Goal: Information Seeking & Learning: Learn about a topic

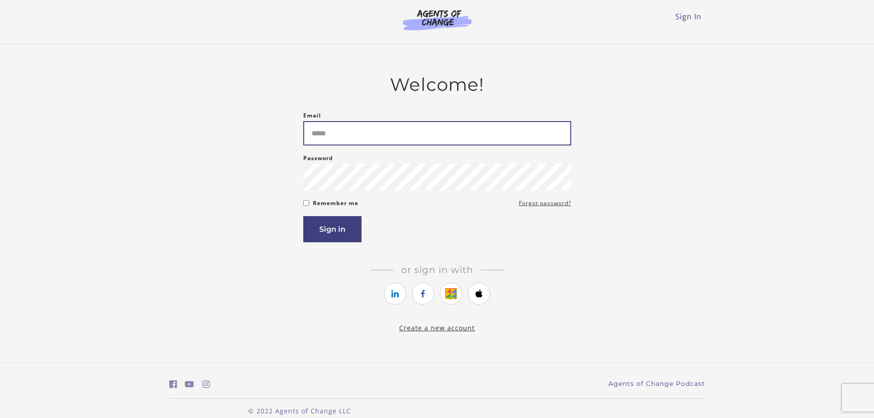
click at [338, 145] on input "Email" at bounding box center [437, 133] width 268 height 24
type input "**********"
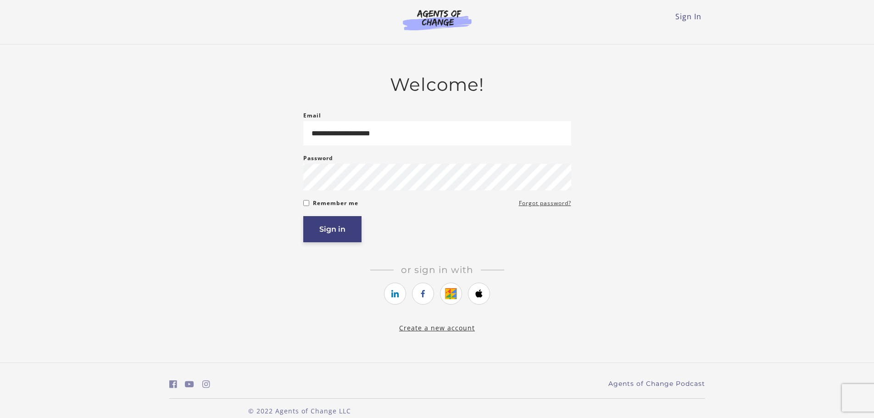
click at [335, 225] on button "Sign in" at bounding box center [332, 229] width 58 height 26
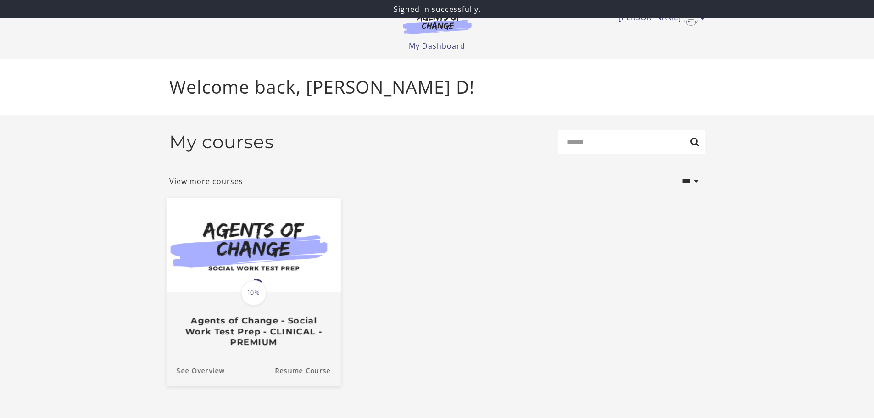
click at [258, 328] on h3 "Agents of Change - Social Work Test Prep - CLINICAL - PREMIUM" at bounding box center [253, 331] width 154 height 32
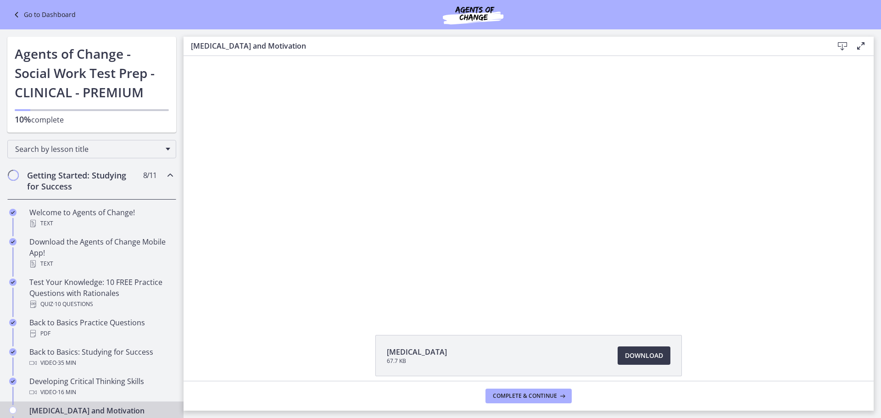
click at [387, 354] on span "[MEDICAL_DATA]" at bounding box center [417, 352] width 60 height 11
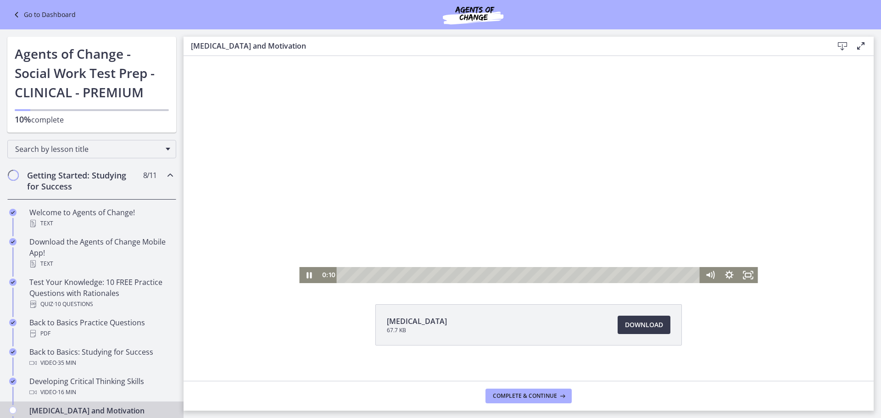
scroll to position [39, 0]
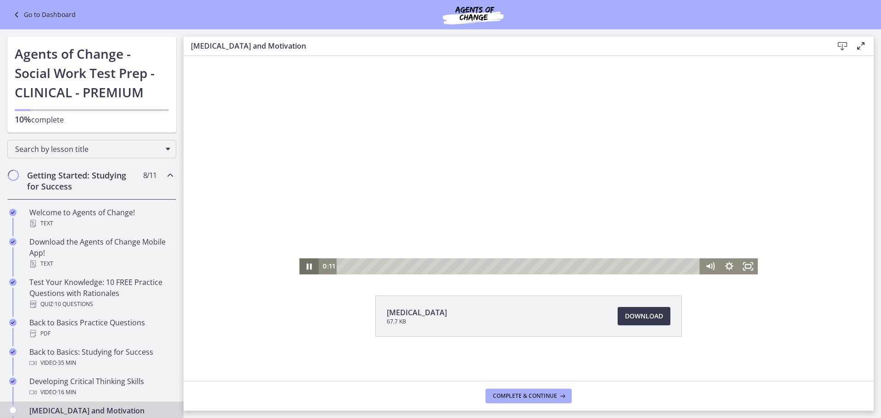
click at [308, 267] on icon "Pause" at bounding box center [309, 266] width 5 height 6
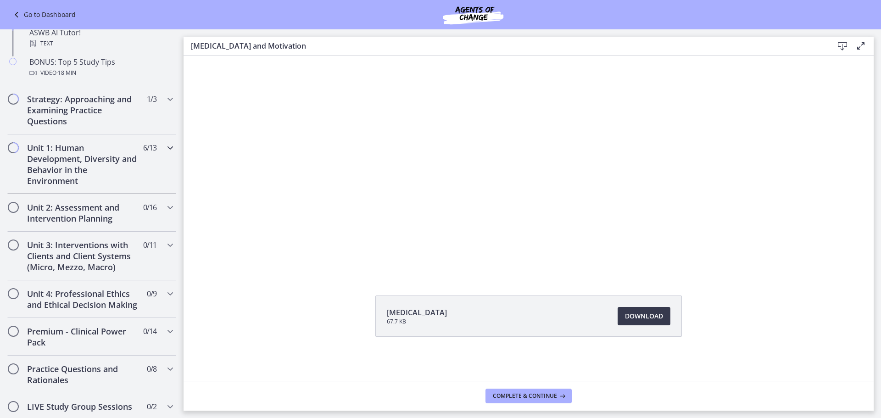
scroll to position [505, 0]
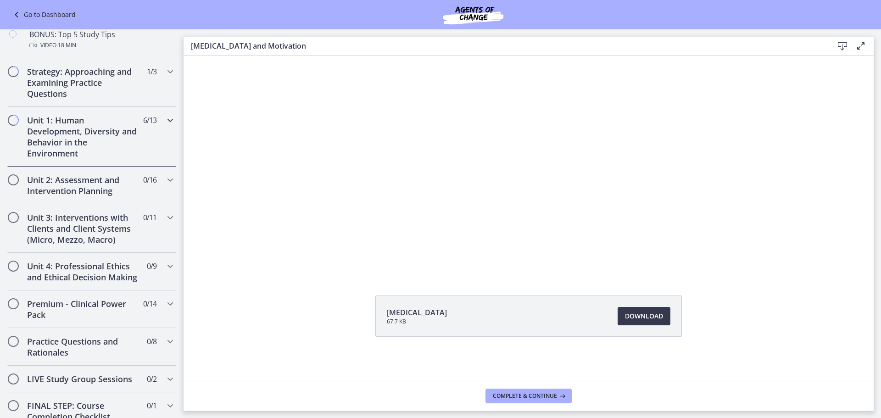
click at [165, 118] on icon "Chapters" at bounding box center [170, 120] width 11 height 11
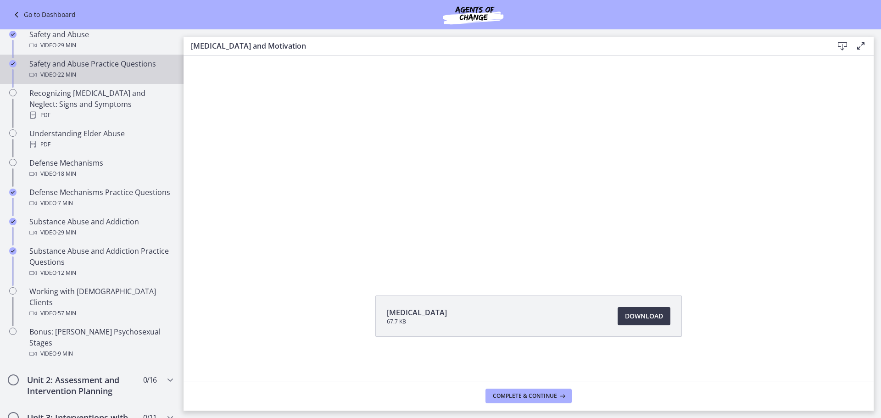
scroll to position [413, 0]
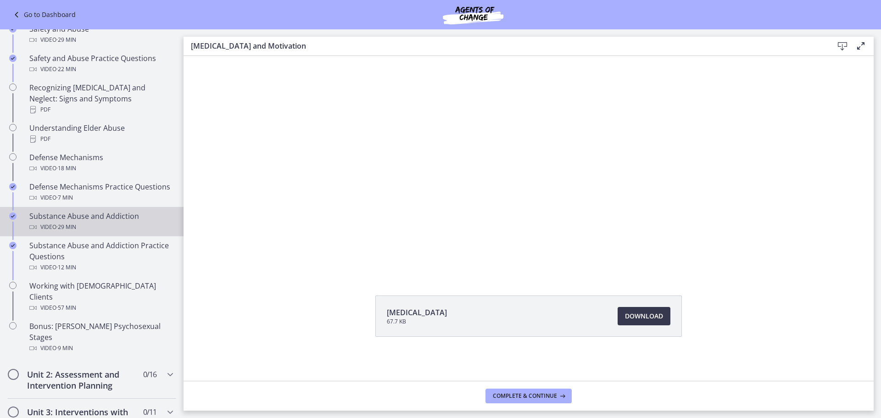
click at [108, 221] on div "Substance Abuse and Addiction Video · 29 min" at bounding box center [100, 222] width 143 height 22
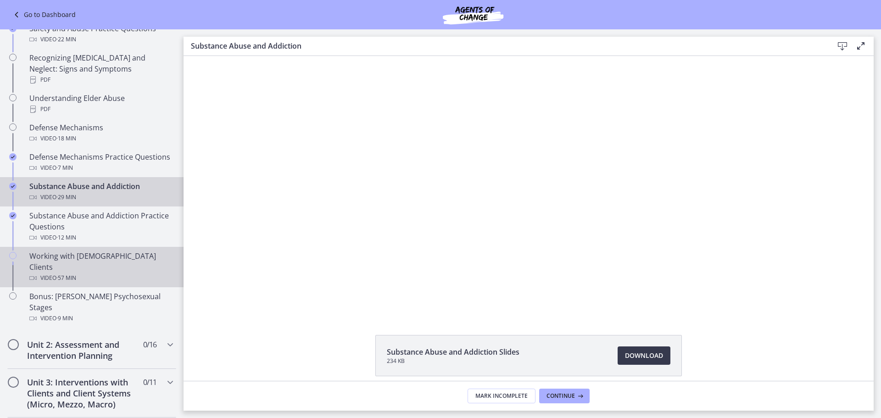
scroll to position [459, 0]
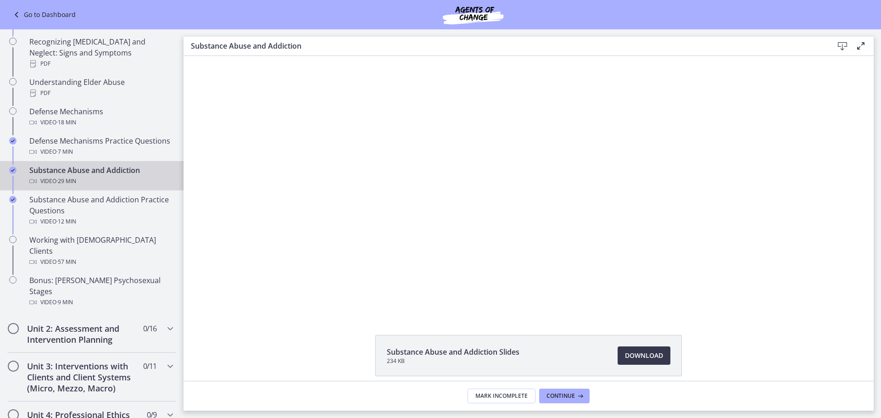
click at [667, 401] on footer "Mark Incomplete Continue" at bounding box center [529, 396] width 690 height 30
click at [696, 399] on footer "Mark Incomplete Continue" at bounding box center [529, 396] width 690 height 30
click at [651, 377] on div "Substance Abuse and Addiction Slides 234 KB Download Opens in a new window" at bounding box center [528, 377] width 321 height 85
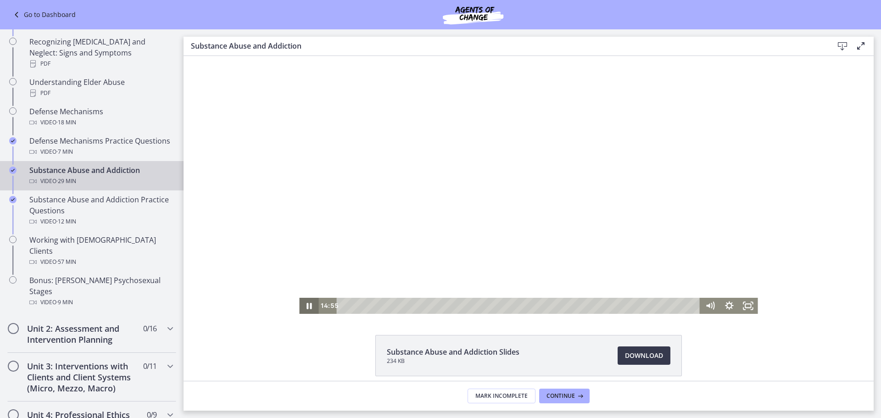
click at [307, 307] on icon "Pause" at bounding box center [309, 306] width 5 height 6
click at [308, 306] on icon "Play Video" at bounding box center [310, 305] width 5 height 7
drag, startPoint x: 291, startPoint y: 293, endPoint x: 301, endPoint y: 308, distance: 18.2
click at [292, 294] on div "Click for sound @keyframes VOLUME_SMALL_WAVE_FLASH { 0% { opacity: 0; } 33% { o…" at bounding box center [529, 185] width 690 height 258
click at [311, 308] on icon "Pause" at bounding box center [308, 305] width 23 height 19
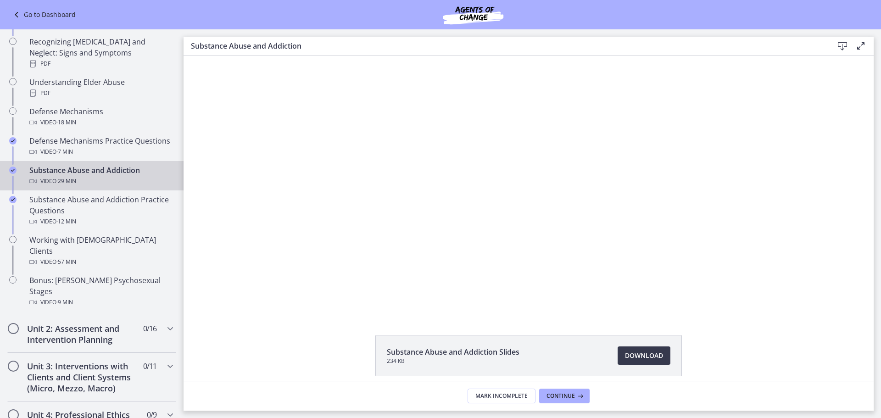
click at [360, 324] on div "Substance Abuse and Addiction Slides 234 KB Download Opens in a new window" at bounding box center [529, 218] width 690 height 325
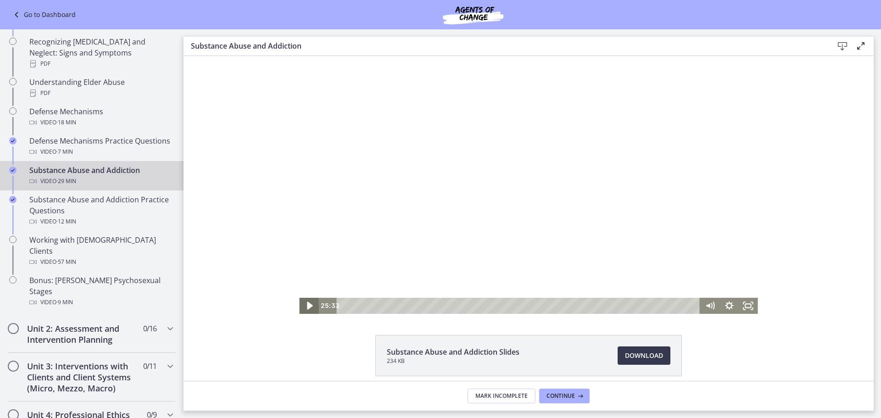
click at [308, 307] on icon "Play Video" at bounding box center [309, 305] width 23 height 19
click at [301, 307] on icon "Pause" at bounding box center [308, 306] width 19 height 16
click at [303, 303] on icon "Play Video" at bounding box center [309, 305] width 23 height 19
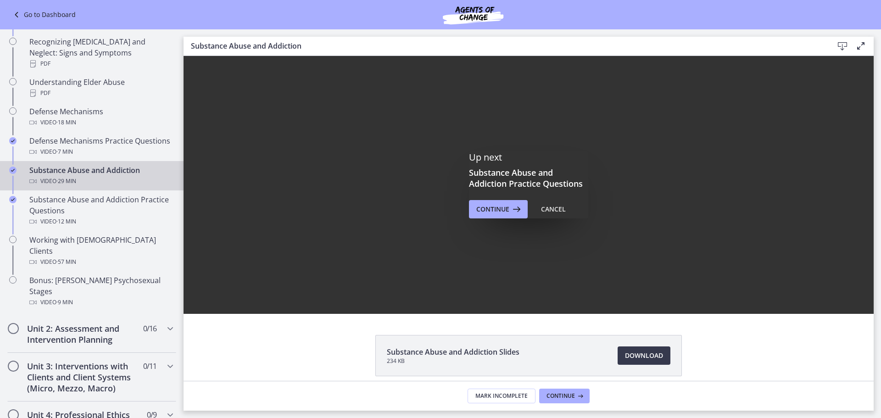
scroll to position [0, 0]
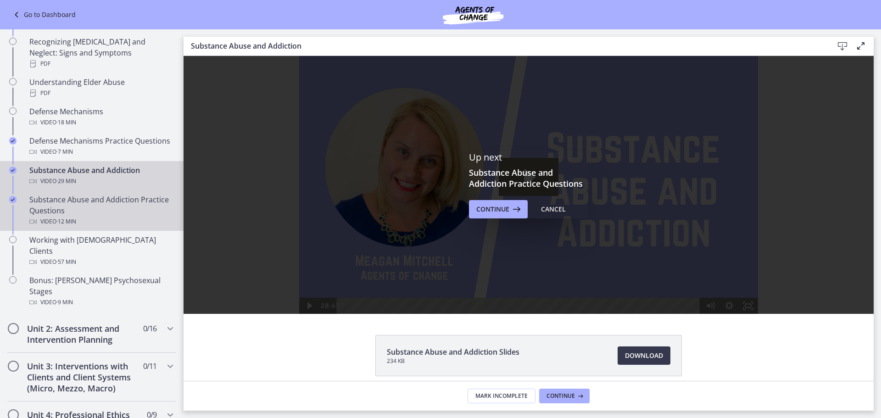
click at [76, 201] on div "Substance Abuse and Addiction Practice Questions Video · 12 min" at bounding box center [100, 210] width 143 height 33
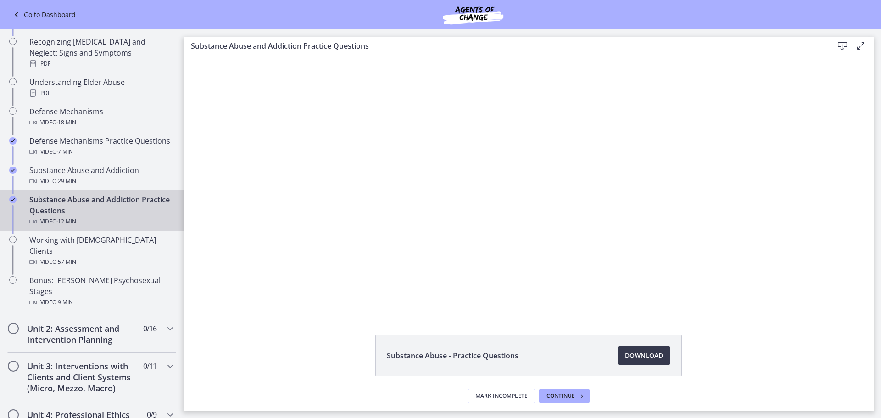
click at [791, 397] on footer "Mark Incomplete Continue" at bounding box center [529, 396] width 690 height 30
click at [705, 351] on div "Substance Abuse - Practice Questions Download Opens in a new window" at bounding box center [529, 377] width 690 height 85
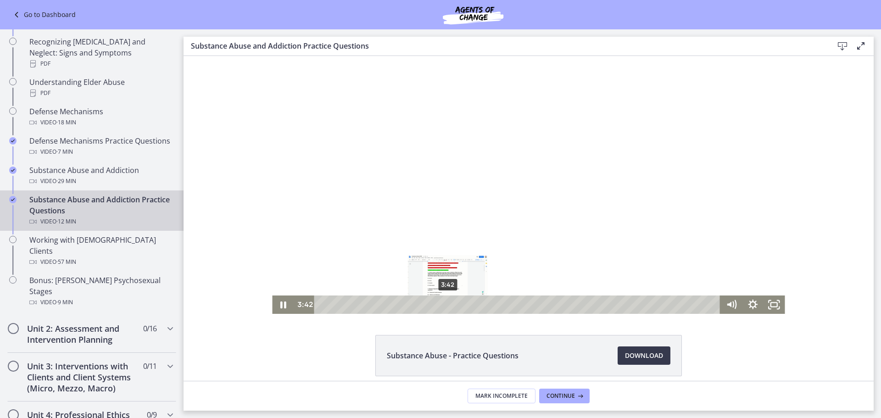
click at [445, 306] on div "3:42" at bounding box center [518, 305] width 393 height 18
click at [461, 304] on div "4:08" at bounding box center [518, 305] width 393 height 18
click at [485, 302] on div "4:53" at bounding box center [518, 305] width 393 height 18
click at [466, 307] on div "4:19" at bounding box center [518, 305] width 393 height 18
click at [459, 303] on div "4:07" at bounding box center [518, 305] width 393 height 18
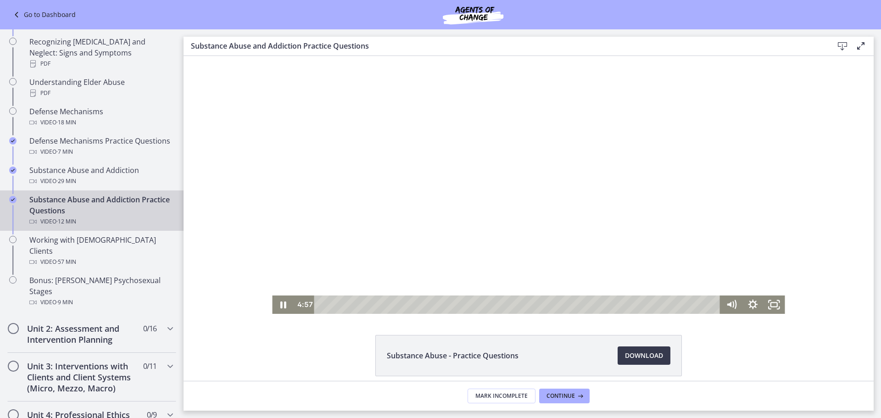
click at [695, 263] on div at bounding box center [528, 185] width 513 height 258
click at [697, 264] on div at bounding box center [528, 185] width 513 height 258
click at [361, 255] on div at bounding box center [528, 185] width 513 height 258
click at [281, 306] on icon "Play Video" at bounding box center [284, 304] width 6 height 9
click at [279, 304] on icon "Pause" at bounding box center [283, 305] width 26 height 22
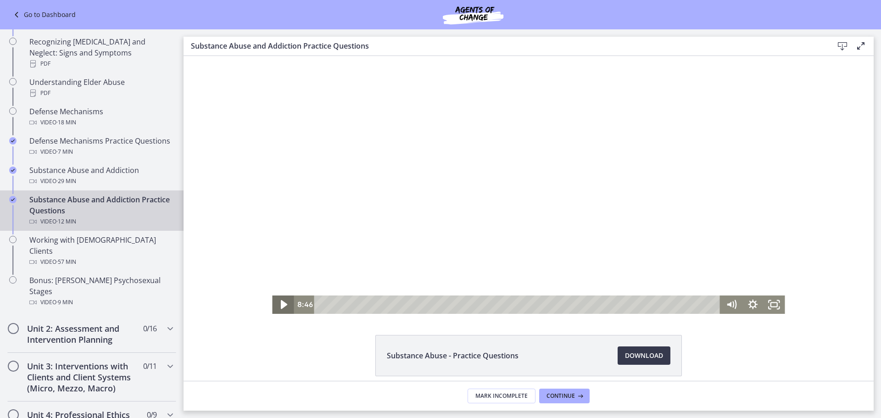
click at [286, 307] on icon "Play Video" at bounding box center [284, 305] width 26 height 22
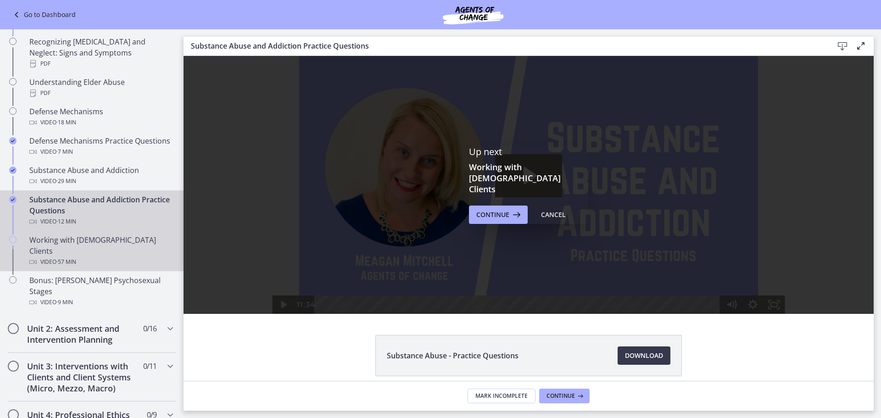
click at [108, 237] on div "Working with LGBTQ+ Clients Video · 57 min" at bounding box center [100, 251] width 143 height 33
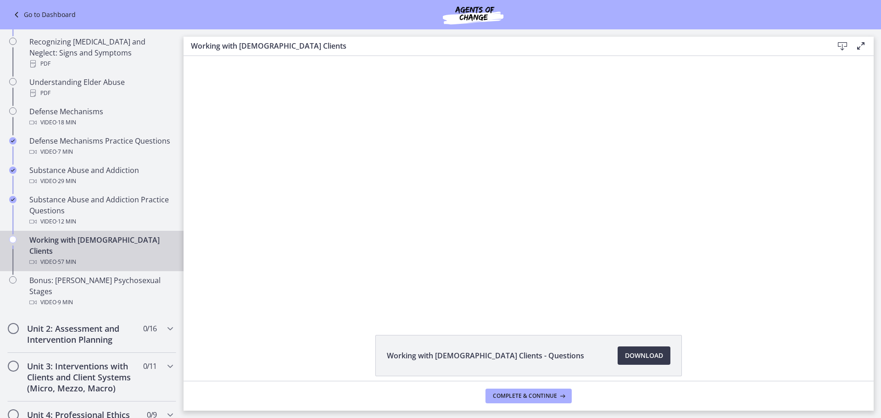
click at [694, 397] on footer "Complete & continue" at bounding box center [529, 396] width 690 height 30
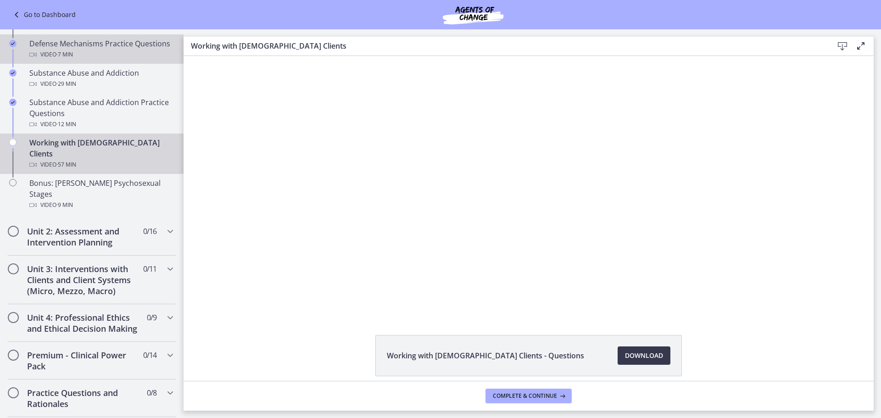
scroll to position [597, 0]
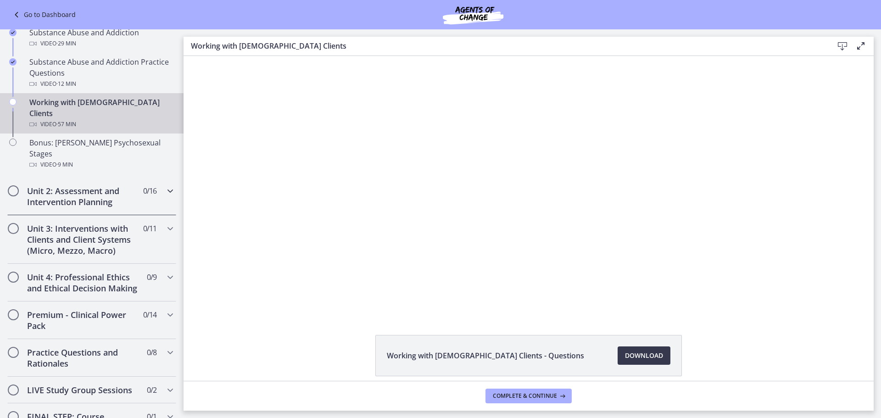
click at [167, 185] on icon "Chapters" at bounding box center [170, 190] width 11 height 11
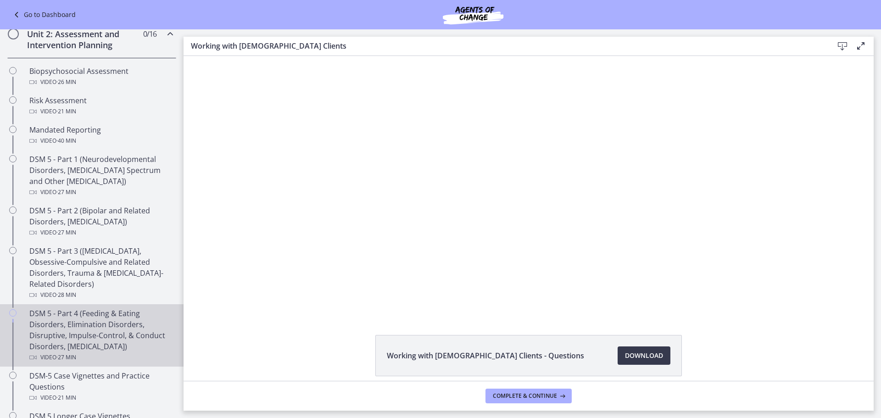
scroll to position [275, 0]
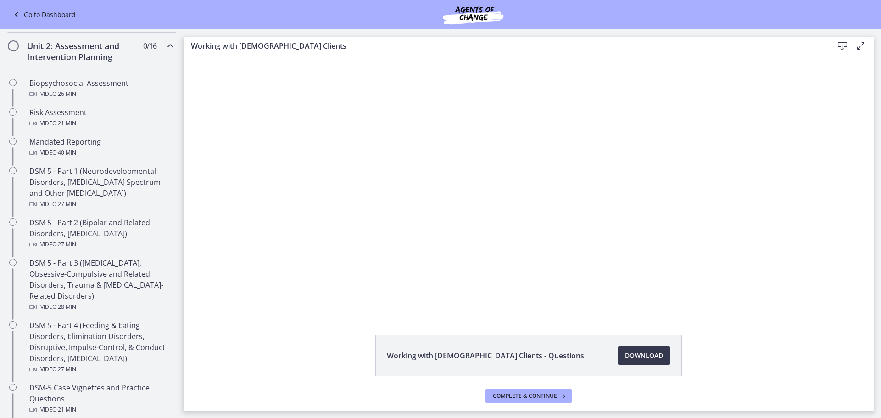
click at [165, 45] on icon "Chapters" at bounding box center [170, 45] width 11 height 11
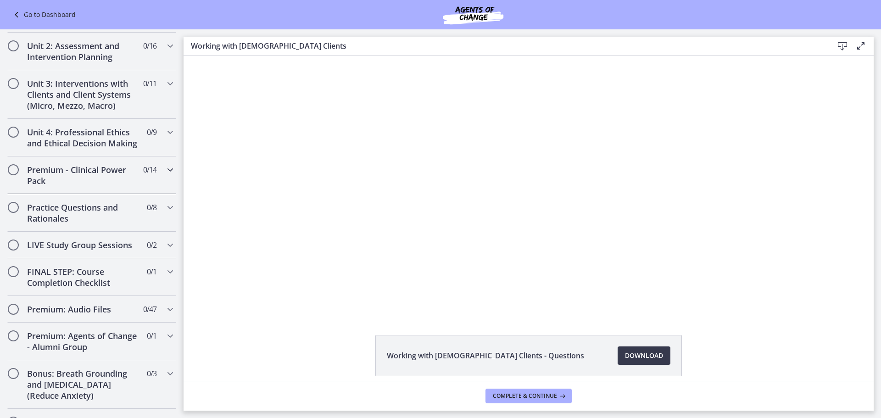
click at [165, 175] on icon "Chapters" at bounding box center [170, 169] width 11 height 11
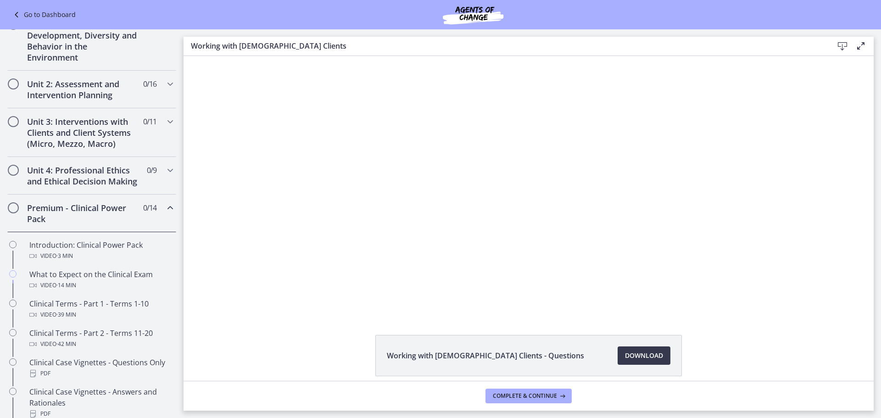
scroll to position [229, 0]
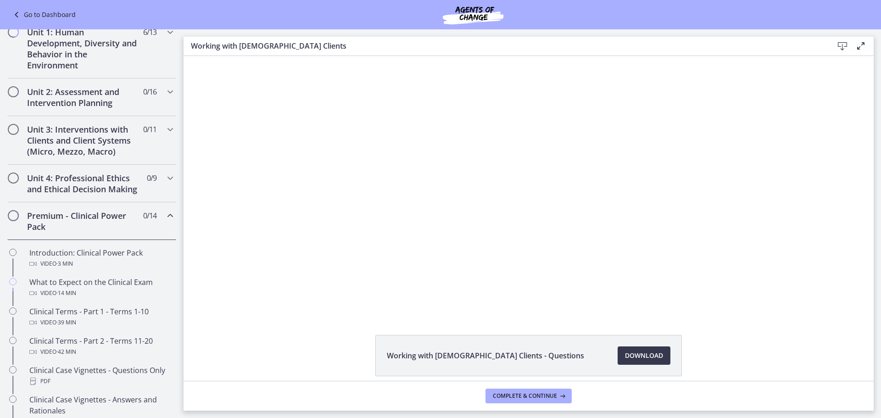
click at [165, 221] on icon "Chapters" at bounding box center [170, 215] width 11 height 11
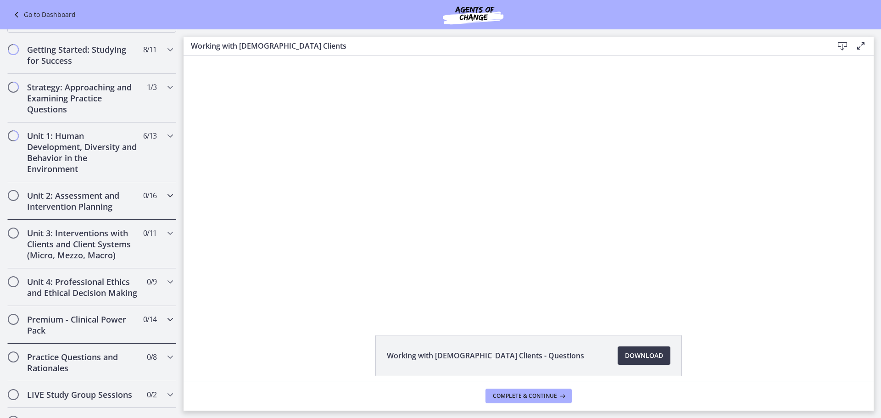
scroll to position [134, 0]
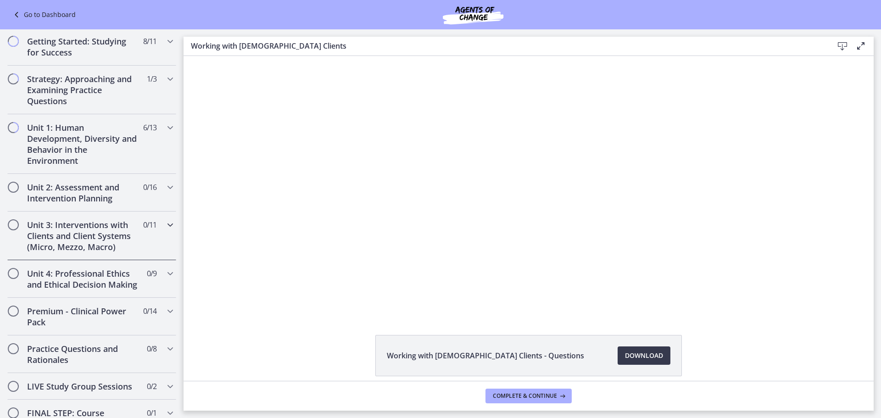
click at [165, 226] on icon "Chapters" at bounding box center [170, 224] width 11 height 11
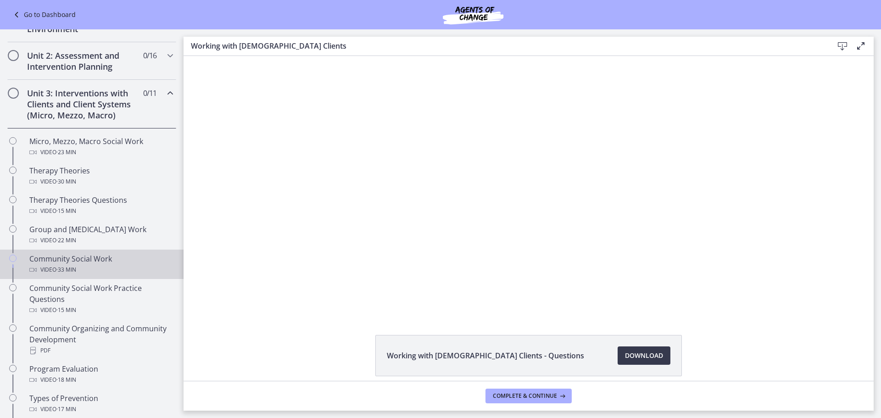
scroll to position [272, 0]
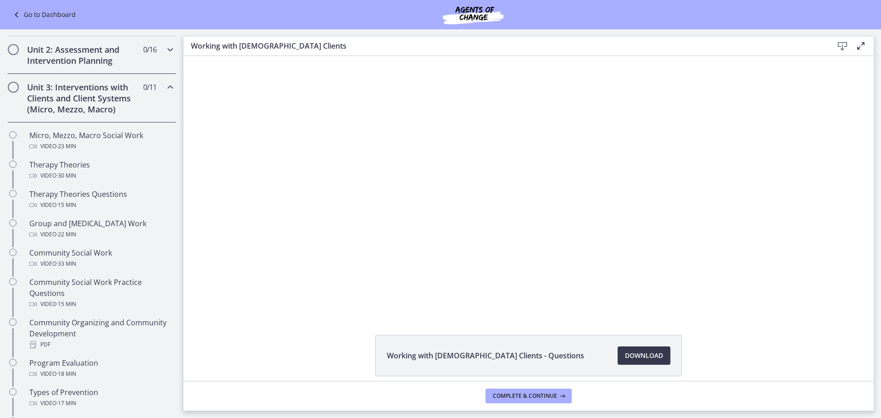
drag, startPoint x: 163, startPoint y: 90, endPoint x: 156, endPoint y: 70, distance: 21.1
click at [165, 90] on icon "Chapters" at bounding box center [170, 87] width 11 height 11
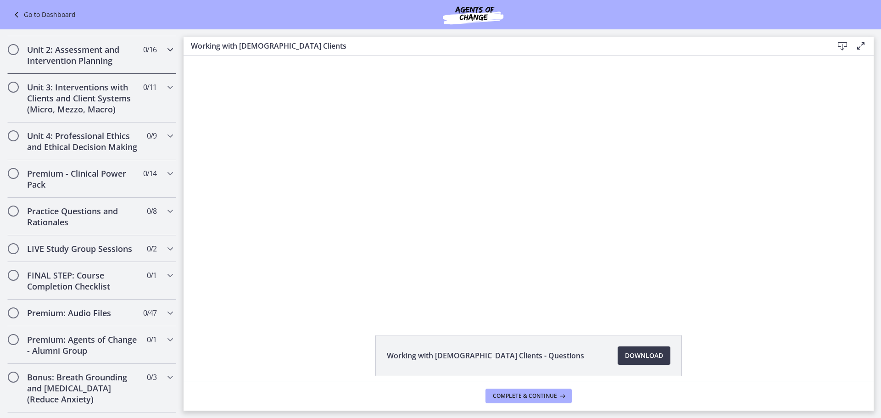
click at [161, 56] on div "Unit 2: Assessment and Intervention Planning 0 / 16 Completed" at bounding box center [91, 55] width 169 height 38
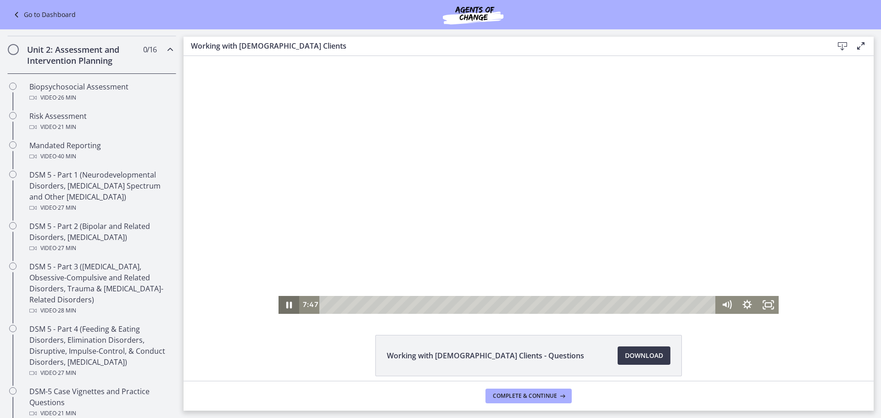
click at [287, 305] on icon "Pause" at bounding box center [289, 305] width 21 height 18
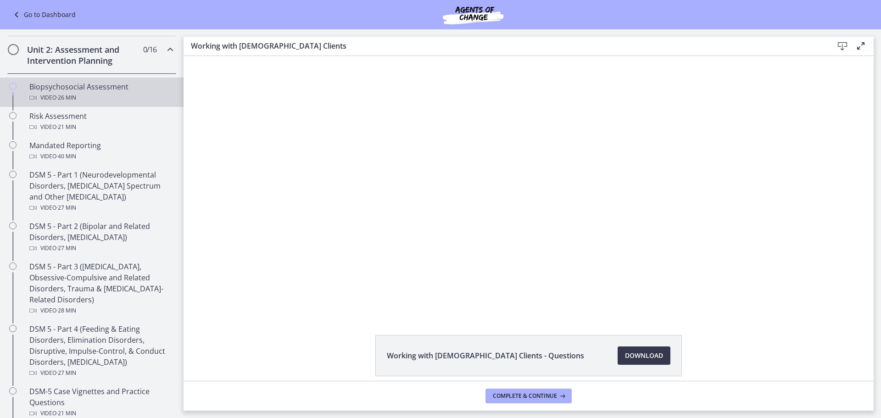
click at [109, 96] on div "Video · 26 min" at bounding box center [100, 97] width 143 height 11
click at [664, 403] on footer "Complete & continue" at bounding box center [529, 396] width 690 height 30
click at [821, 267] on div "Click for sound @keyframes VOLUME_SMALL_WAVE_FLASH { 0% { opacity: 0; } 33% { o…" at bounding box center [529, 185] width 690 height 258
click at [632, 361] on link "Download Opens in a new window" at bounding box center [644, 356] width 53 height 18
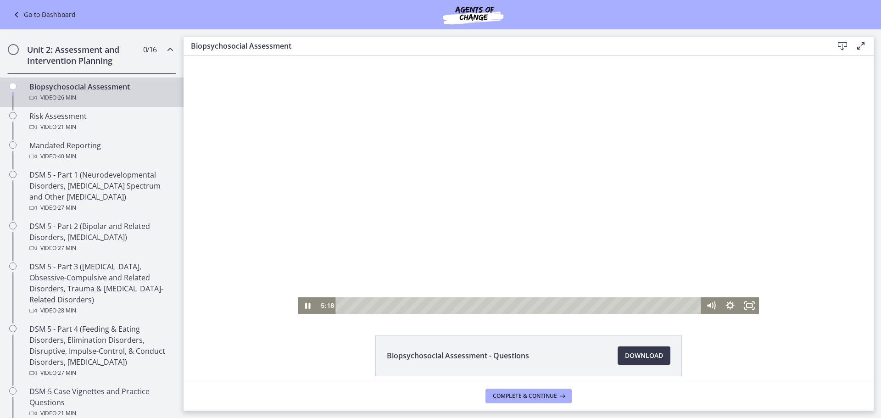
click at [500, 214] on div at bounding box center [528, 185] width 461 height 258
click at [536, 181] on div at bounding box center [528, 185] width 461 height 258
click at [530, 268] on div at bounding box center [528, 185] width 461 height 258
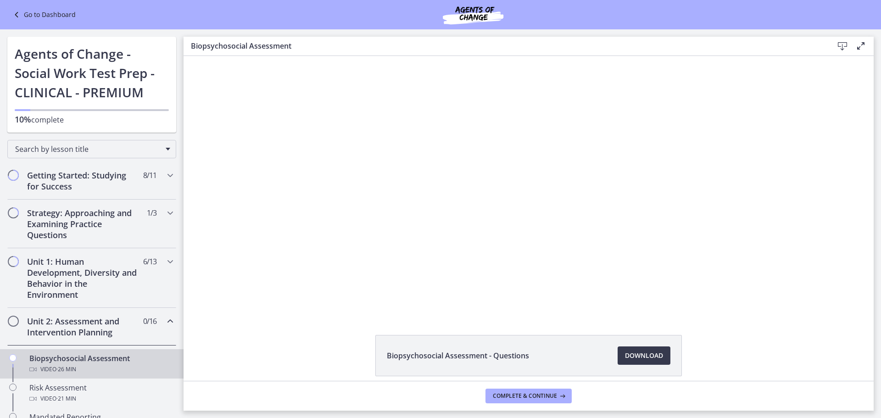
scroll to position [272, 0]
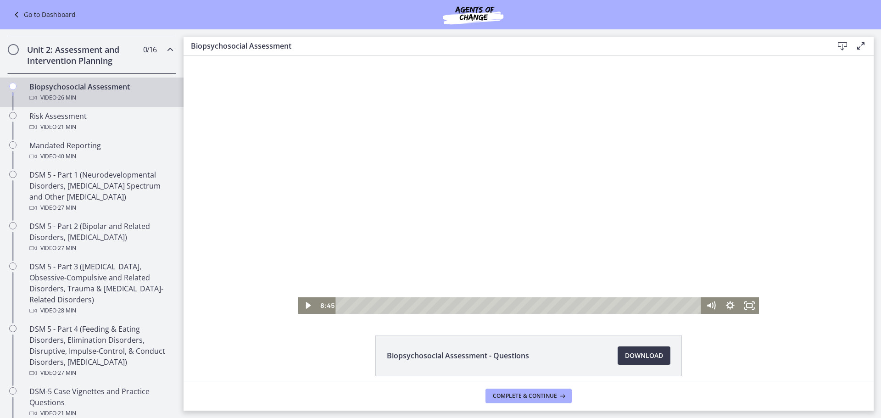
click at [441, 216] on div at bounding box center [528, 185] width 461 height 258
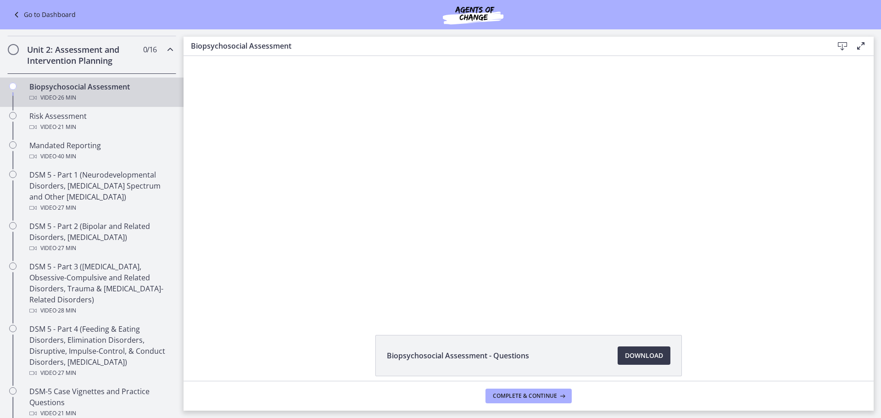
click at [369, 202] on div at bounding box center [528, 185] width 461 height 258
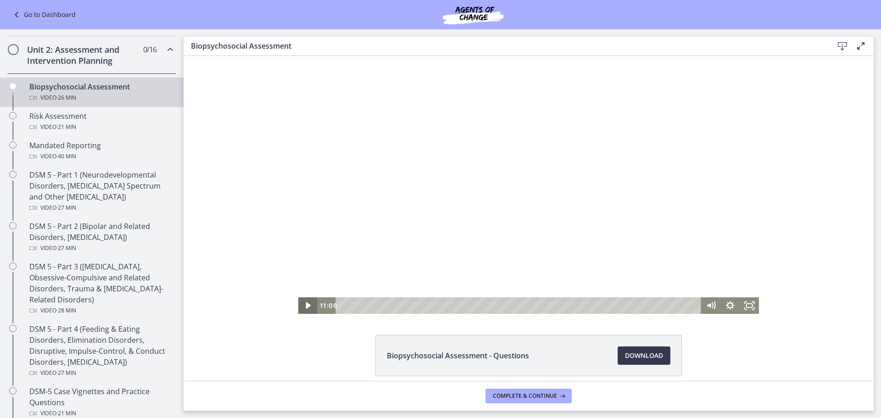
click at [306, 306] on icon "Play Video" at bounding box center [308, 305] width 5 height 7
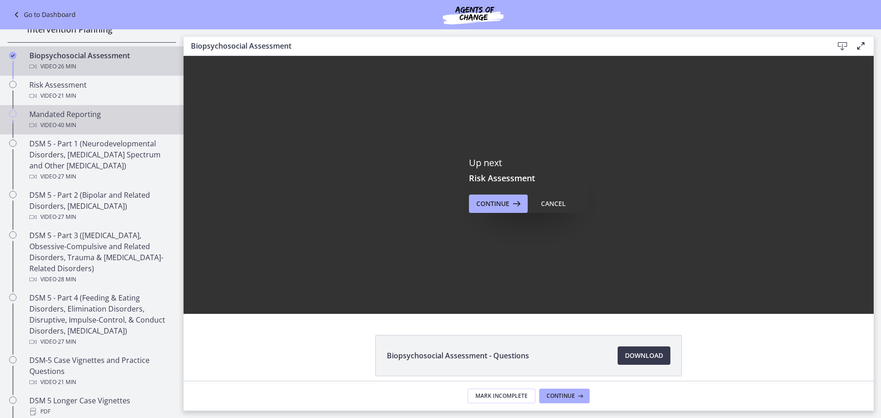
scroll to position [318, 0]
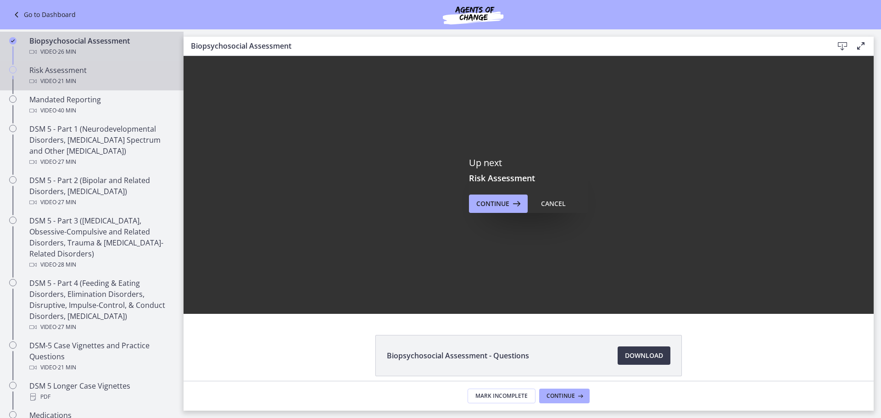
click at [96, 69] on div "Risk Assessment Video · 21 min" at bounding box center [100, 76] width 143 height 22
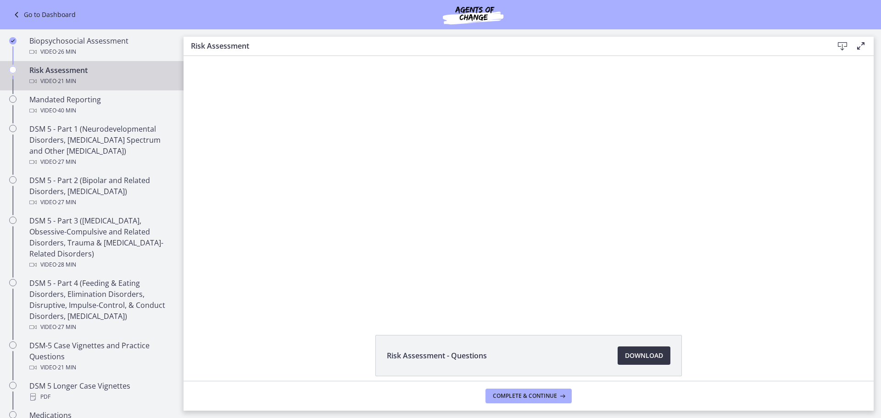
click at [663, 350] on link "Download Opens in a new window" at bounding box center [644, 356] width 53 height 18
drag, startPoint x: 229, startPoint y: 148, endPoint x: 263, endPoint y: 180, distance: 46.4
click at [263, 180] on div "Click for sound @keyframes VOLUME_SMALL_WAVE_FLASH { 0% { opacity: 0; } 33% { o…" at bounding box center [529, 185] width 690 height 258
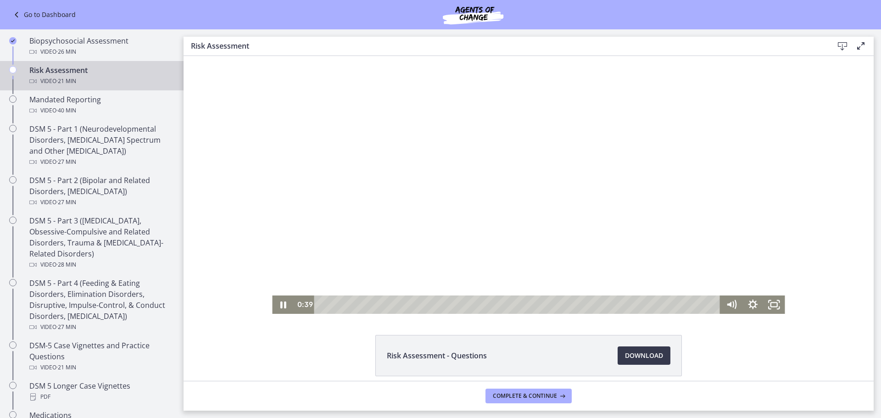
click at [367, 186] on div at bounding box center [528, 185] width 513 height 258
click at [281, 302] on icon "Play Video" at bounding box center [284, 304] width 6 height 9
click at [619, 309] on div "15:49" at bounding box center [518, 305] width 393 height 18
drag, startPoint x: 333, startPoint y: 304, endPoint x: 559, endPoint y: 295, distance: 226.0
click at [604, 307] on div "15:01" at bounding box center [518, 305] width 393 height 18
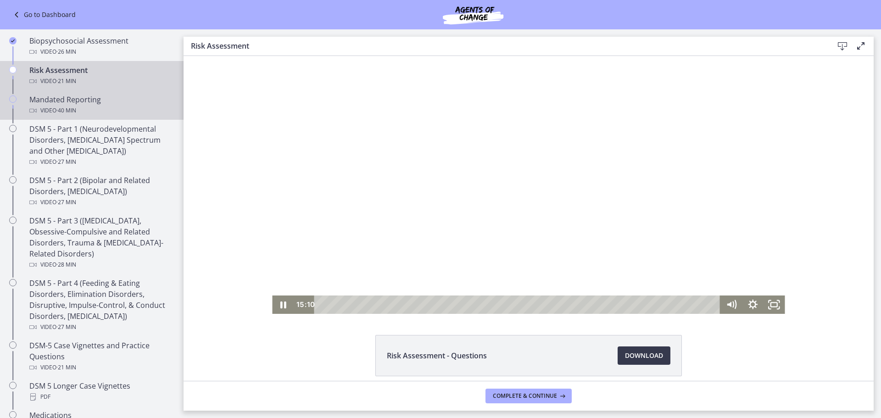
click at [93, 111] on div "Video · 40 min" at bounding box center [100, 110] width 143 height 11
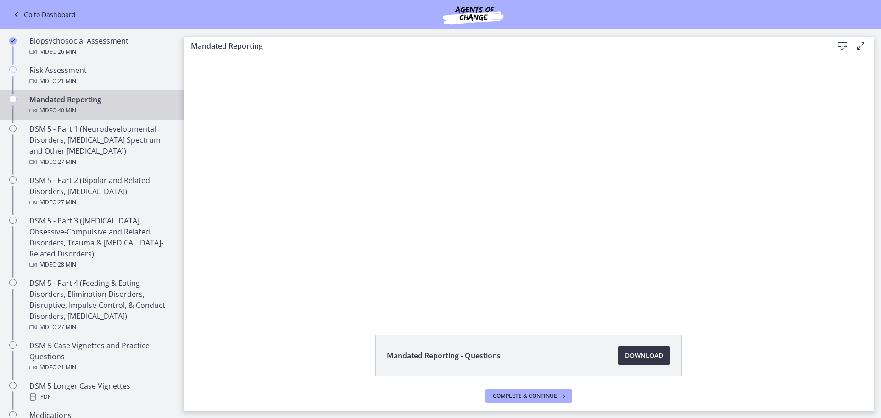
click at [631, 358] on span "Download Opens in a new window" at bounding box center [644, 355] width 38 height 11
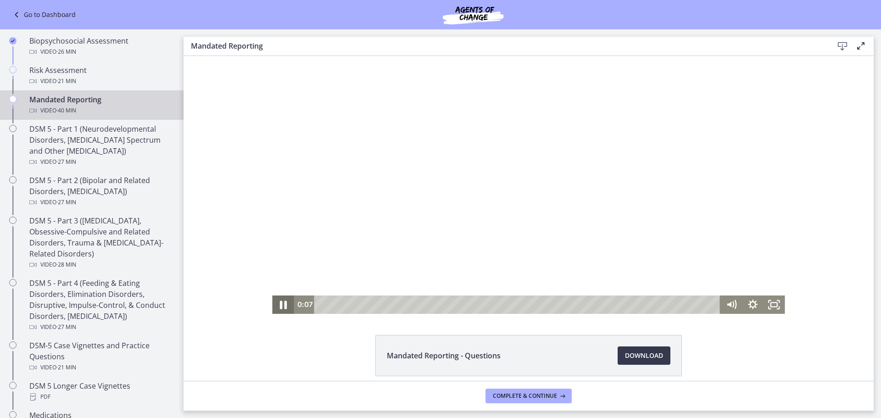
click at [280, 306] on icon "Pause" at bounding box center [283, 305] width 7 height 8
click at [218, 245] on div "Click for sound @keyframes VOLUME_SMALL_WAVE_FLASH { 0% { opacity: 0; } 33% { o…" at bounding box center [529, 185] width 690 height 258
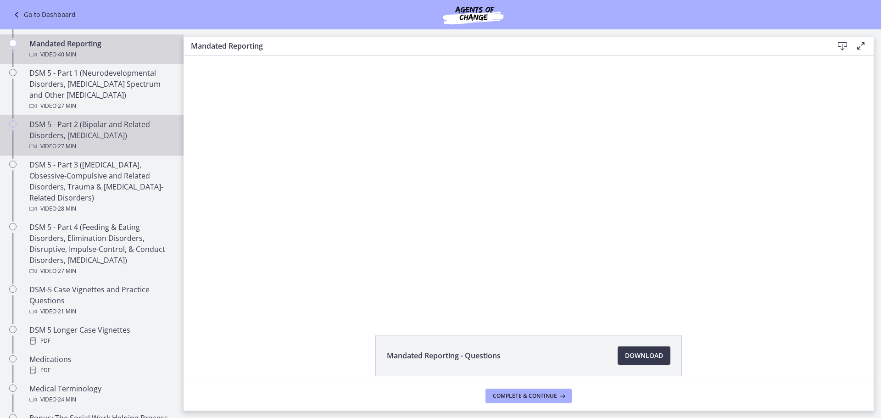
scroll to position [318, 0]
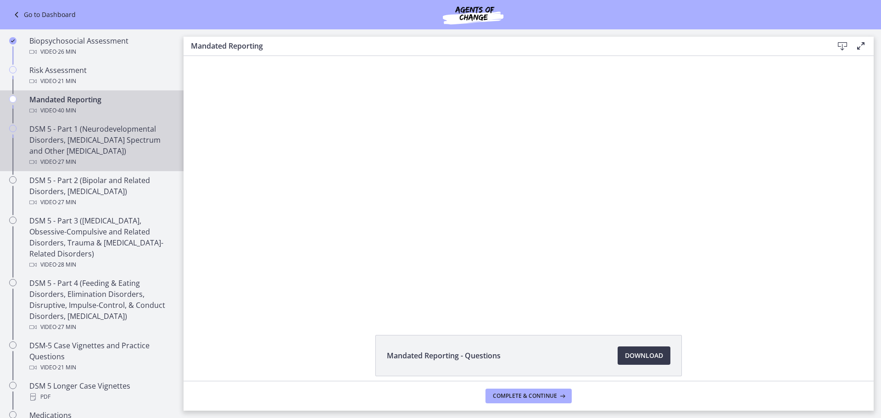
click at [147, 157] on div "Video · 27 min" at bounding box center [100, 162] width 143 height 11
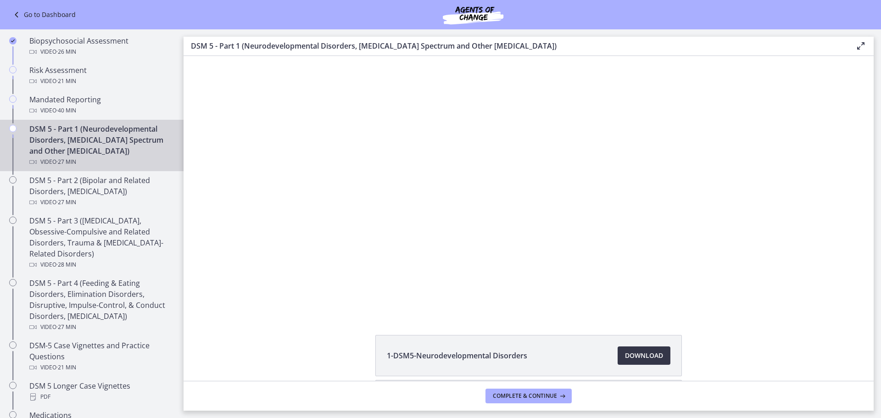
click at [657, 357] on span "Download Opens in a new window" at bounding box center [644, 355] width 38 height 11
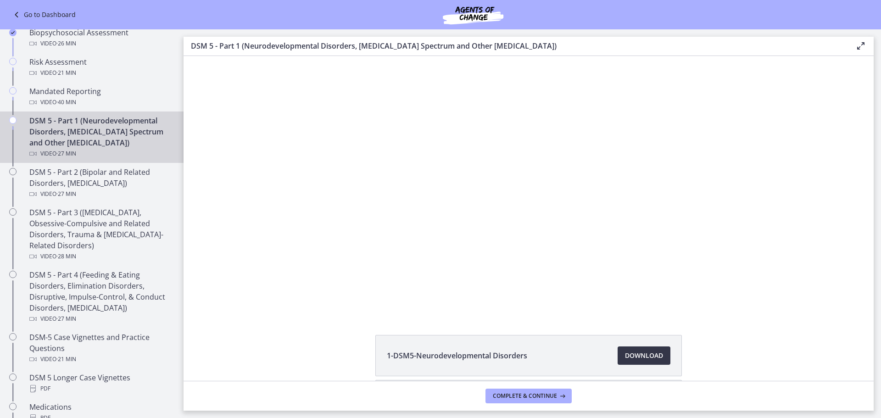
scroll to position [318, 0]
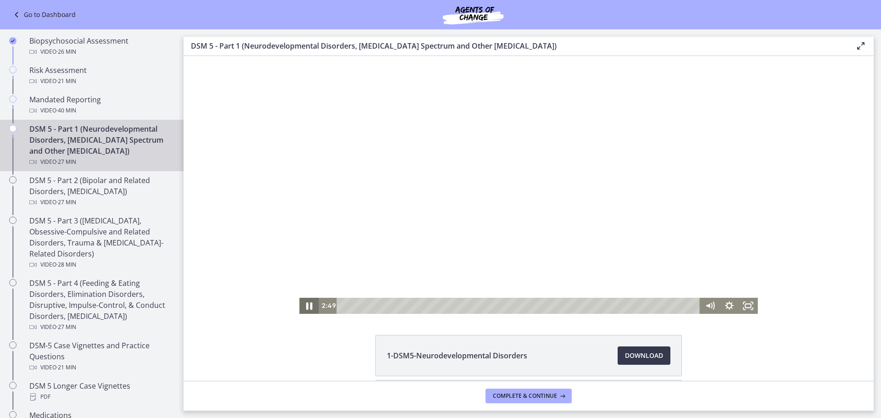
click at [301, 309] on icon "Pause" at bounding box center [308, 305] width 23 height 19
click at [304, 302] on icon "Play Video" at bounding box center [309, 305] width 23 height 19
click at [401, 307] on div "4:41" at bounding box center [520, 306] width 352 height 16
click at [439, 304] on div "7:42" at bounding box center [520, 306] width 352 height 16
click at [451, 307] on div "8:35" at bounding box center [520, 306] width 352 height 16
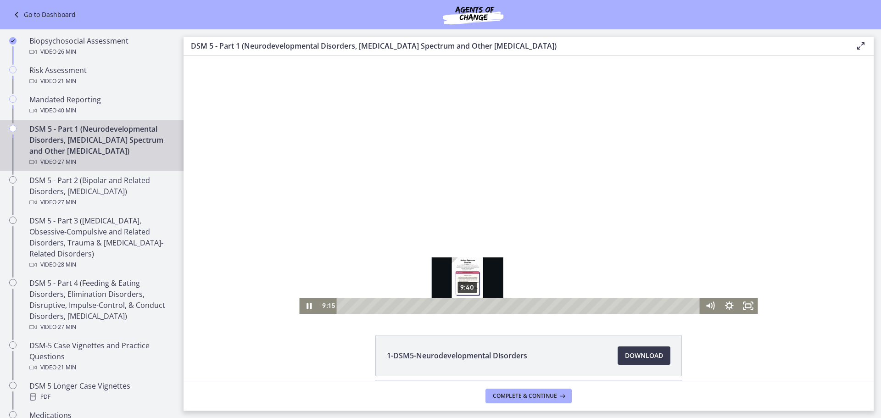
click at [464, 307] on div "9:40" at bounding box center [520, 306] width 352 height 16
click at [470, 306] on div "10:03" at bounding box center [520, 306] width 352 height 16
click at [474, 307] on div "10:25" at bounding box center [520, 306] width 352 height 16
click at [481, 308] on div "10:57" at bounding box center [520, 306] width 352 height 16
click at [489, 308] on div "11:36" at bounding box center [520, 306] width 352 height 16
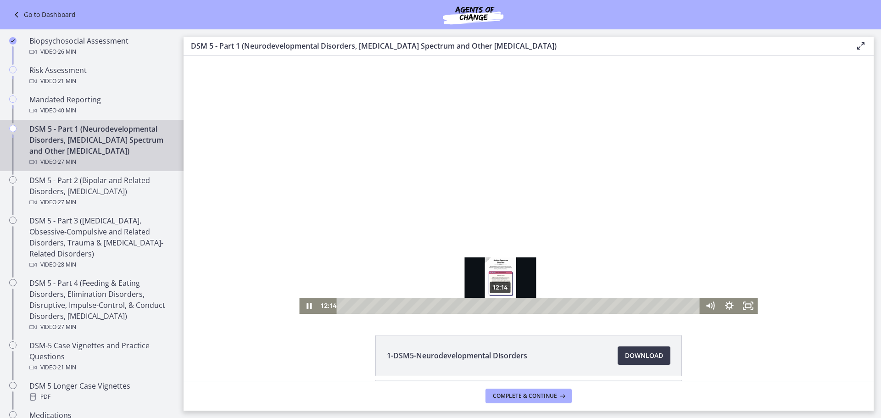
click at [498, 308] on div "12:14" at bounding box center [520, 306] width 352 height 16
click at [521, 308] on div "14:04" at bounding box center [520, 306] width 352 height 16
click at [529, 306] on div "14:40" at bounding box center [520, 306] width 352 height 16
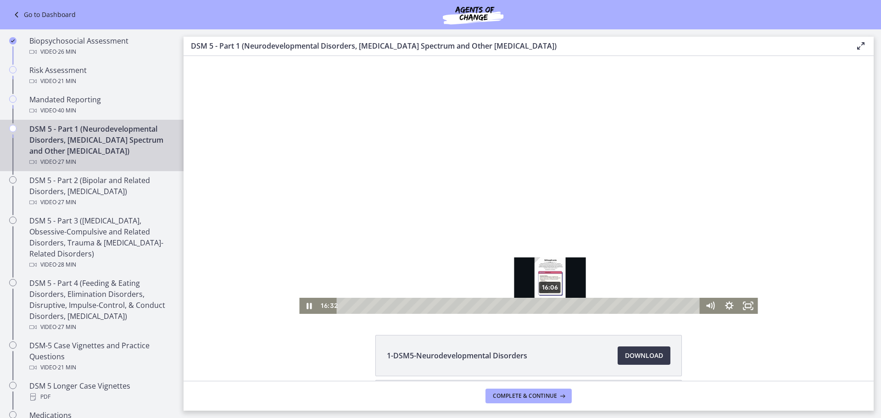
click at [547, 305] on div "16:06" at bounding box center [520, 306] width 352 height 16
click at [539, 307] on div "15:30" at bounding box center [520, 306] width 352 height 16
click at [533, 307] on div "15:02" at bounding box center [520, 306] width 352 height 16
click at [541, 306] on div "15:34" at bounding box center [520, 306] width 352 height 16
click at [575, 305] on div "18:17" at bounding box center [520, 306] width 352 height 16
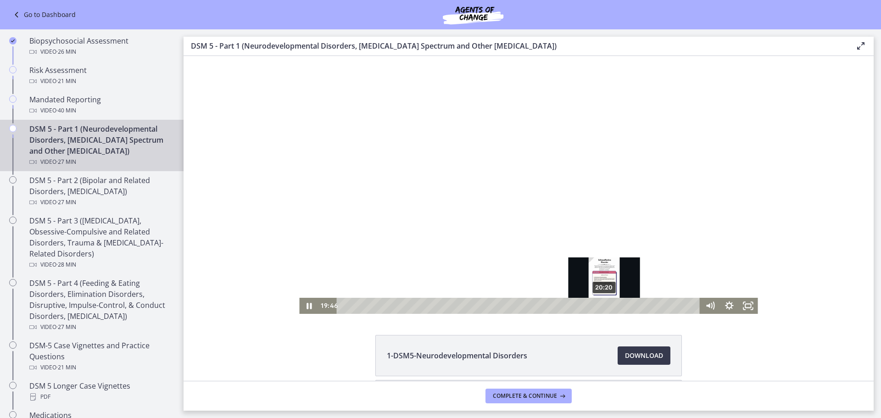
click at [602, 307] on div "20:20" at bounding box center [520, 306] width 352 height 16
click at [610, 305] on div "20:58" at bounding box center [520, 306] width 352 height 16
click at [585, 306] on div "19:02" at bounding box center [520, 306] width 352 height 16
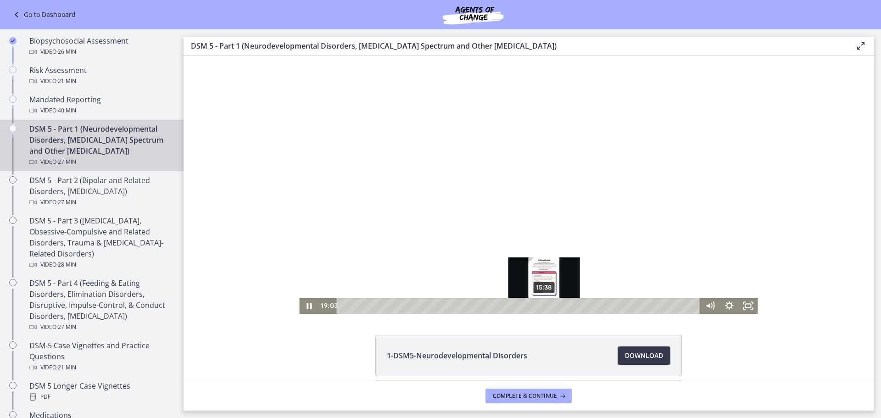
click at [541, 308] on div "15:38" at bounding box center [520, 306] width 352 height 16
click at [547, 305] on div "16:06" at bounding box center [520, 306] width 352 height 16
click at [555, 306] on div "16:43" at bounding box center [520, 306] width 352 height 16
click at [560, 306] on div "17:08" at bounding box center [520, 306] width 352 height 16
click at [566, 306] on div "17:34" at bounding box center [520, 306] width 352 height 16
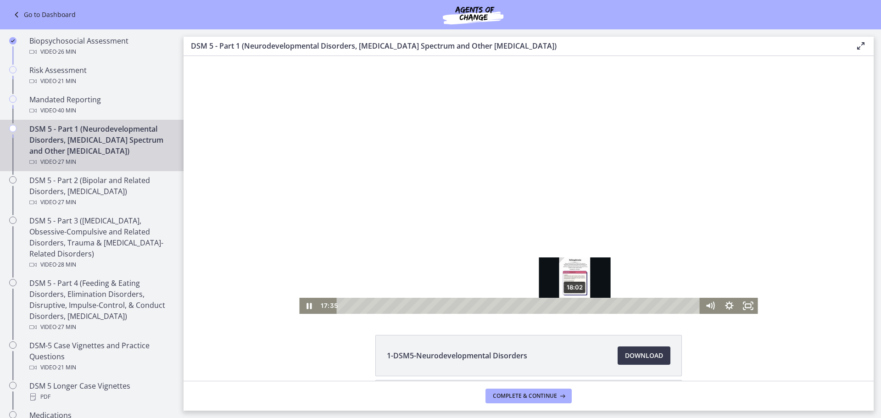
click at [572, 305] on div "18:02" at bounding box center [520, 306] width 352 height 16
click at [577, 304] on div "18:26" at bounding box center [520, 306] width 352 height 16
click at [236, 134] on div "Click for sound @keyframes VOLUME_SMALL_WAVE_FLASH { 0% { opacity: 0; } 33% { o…" at bounding box center [529, 185] width 690 height 258
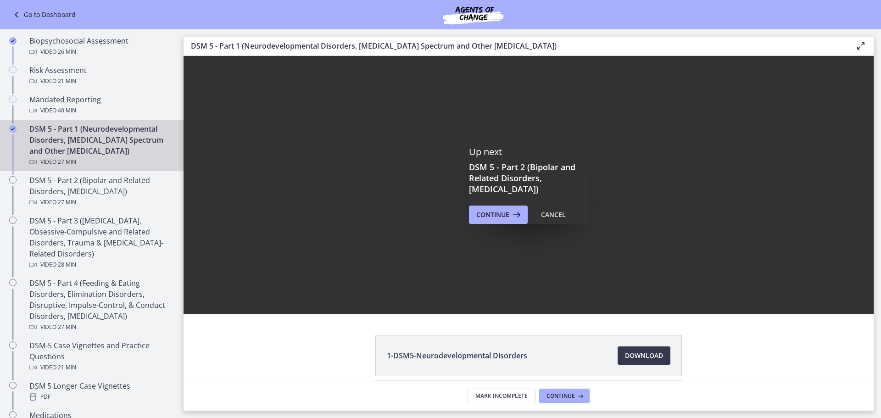
scroll to position [0, 0]
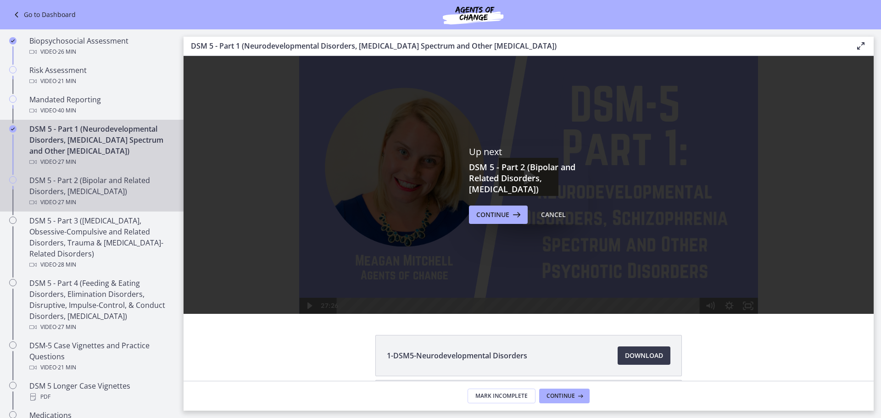
click at [83, 188] on div "DSM 5 - Part 2 (Bipolar and Related Disorders, Depressive Disorders) Video · 27…" at bounding box center [100, 191] width 143 height 33
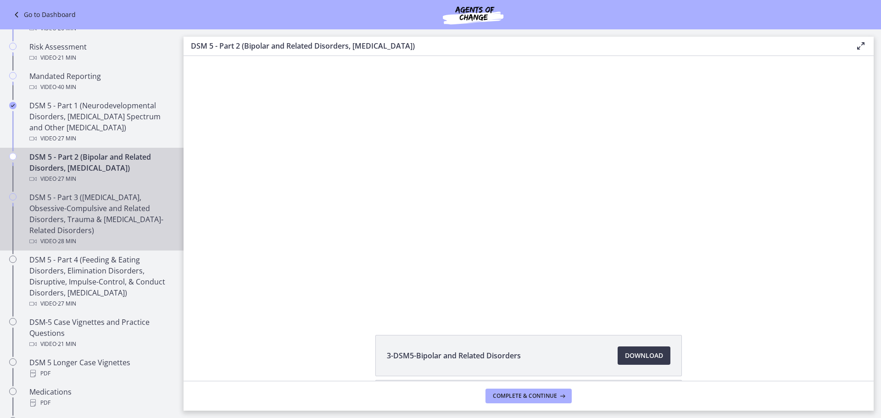
scroll to position [364, 0]
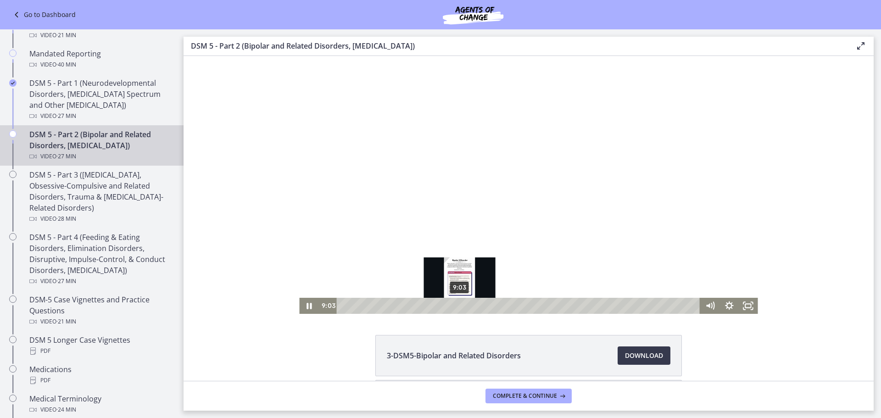
click at [457, 304] on div "9:03" at bounding box center [520, 306] width 352 height 16
click at [465, 308] on div "9:35" at bounding box center [520, 306] width 352 height 16
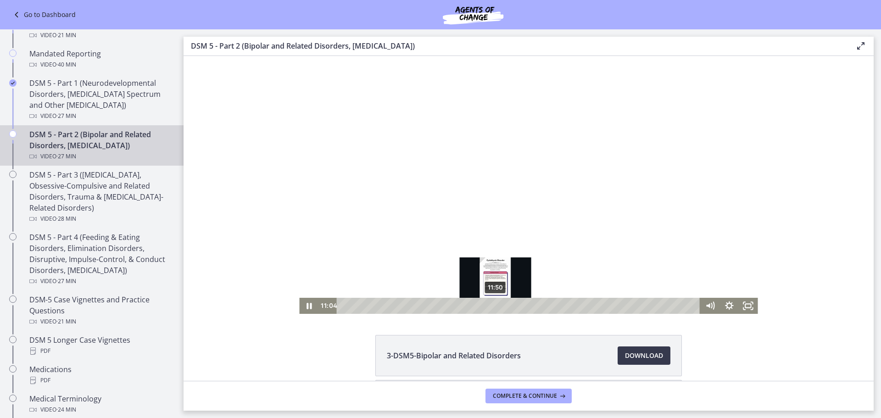
click at [492, 308] on div "11:50" at bounding box center [520, 306] width 352 height 16
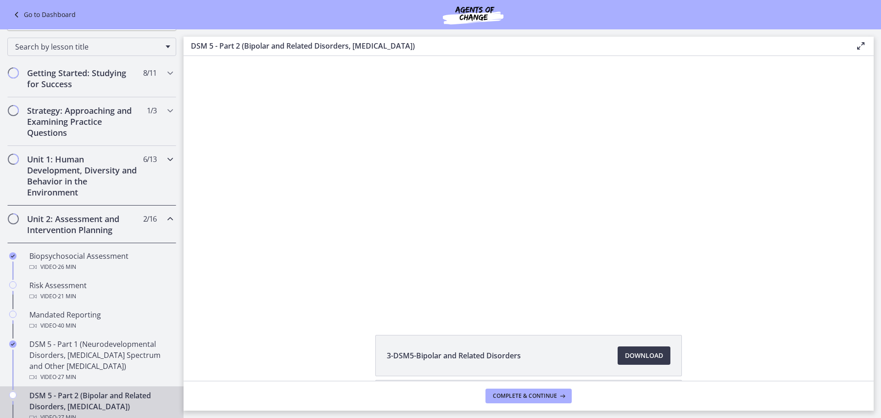
scroll to position [138, 0]
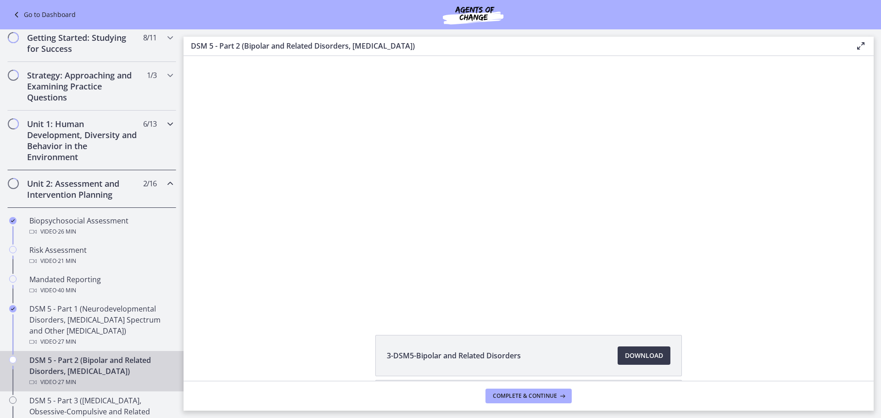
click at [165, 125] on icon "Chapters" at bounding box center [170, 123] width 11 height 11
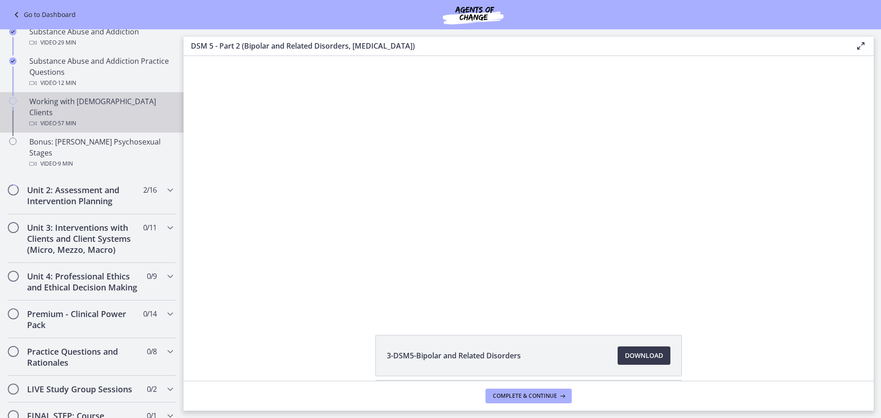
scroll to position [597, 0]
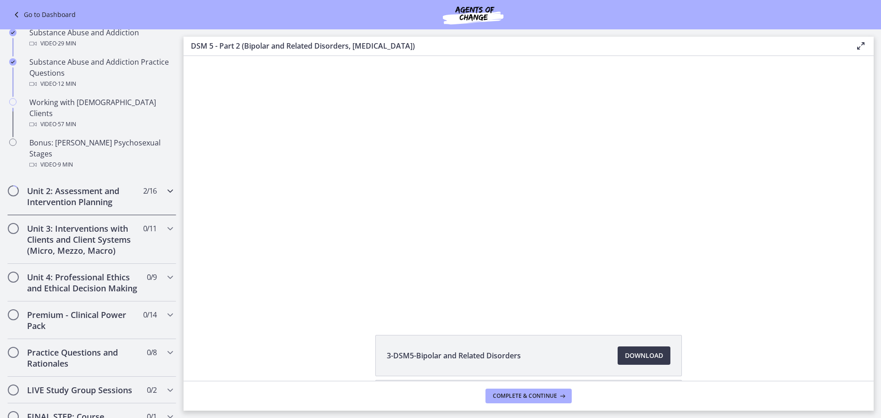
click at [165, 185] on icon "Chapters" at bounding box center [170, 190] width 11 height 11
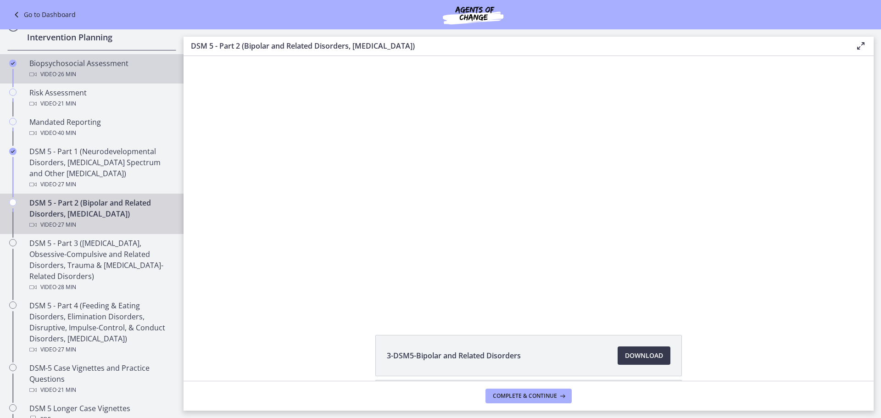
scroll to position [92, 0]
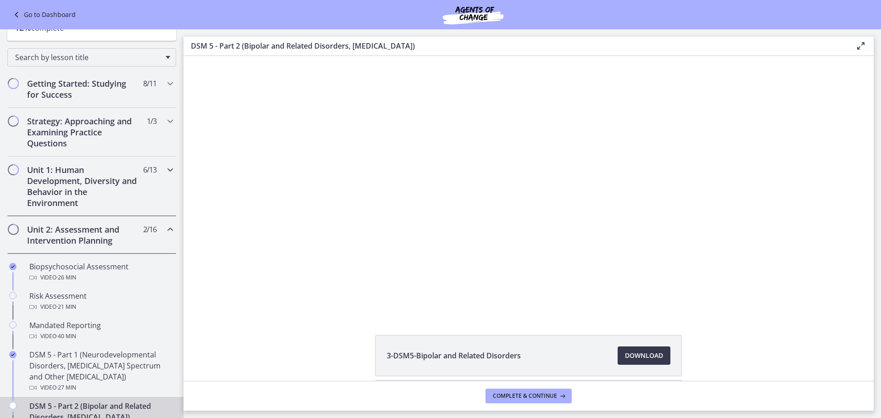
click at [165, 171] on icon "Chapters" at bounding box center [170, 169] width 11 height 11
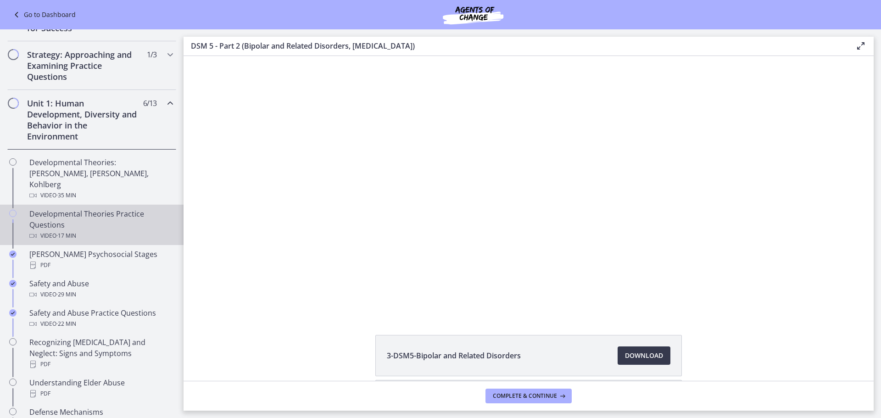
scroll to position [184, 0]
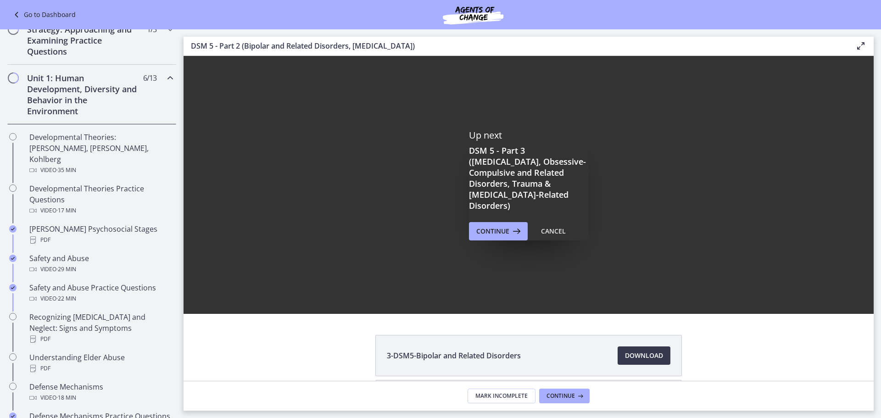
click at [165, 77] on icon "Chapters" at bounding box center [170, 78] width 11 height 11
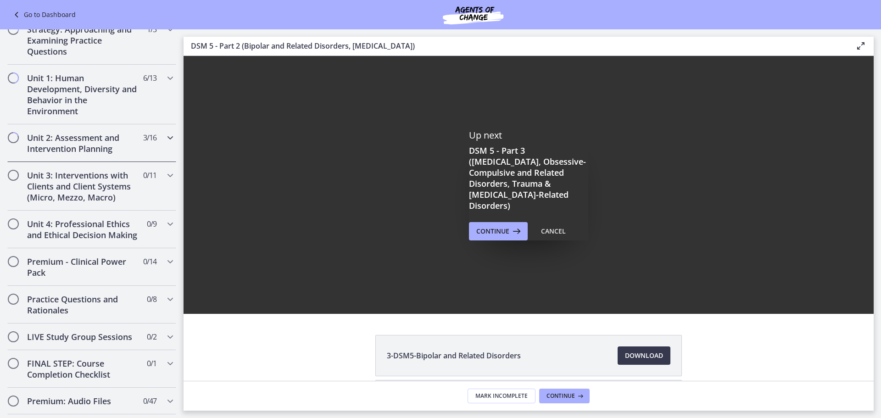
click at [98, 144] on h2 "Unit 2: Assessment and Intervention Planning" at bounding box center [83, 143] width 112 height 22
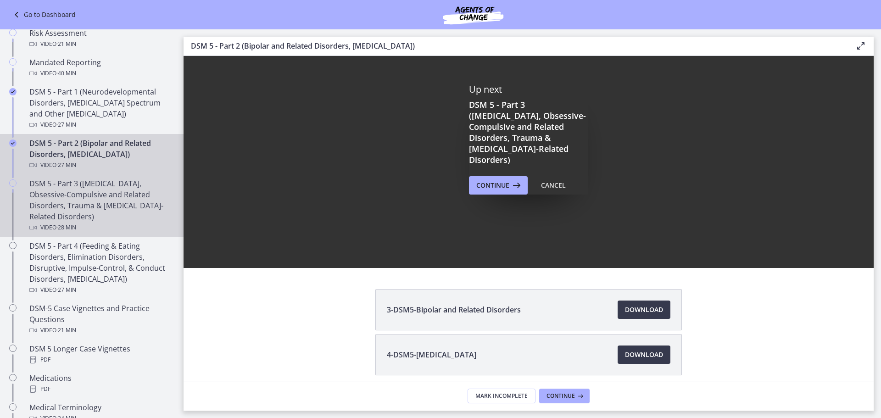
scroll to position [367, 0]
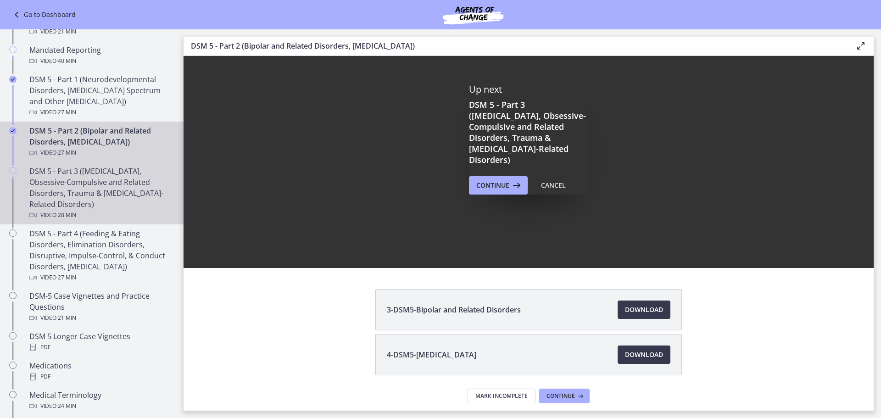
click at [99, 209] on div "DSM 5 - Part 3 ([MEDICAL_DATA], Obsessive-Compulsive and Related Disorders, Tra…" at bounding box center [100, 193] width 143 height 55
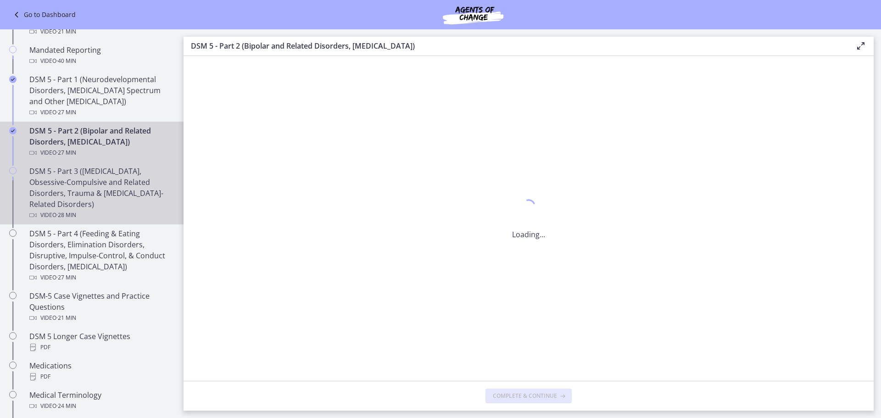
scroll to position [0, 0]
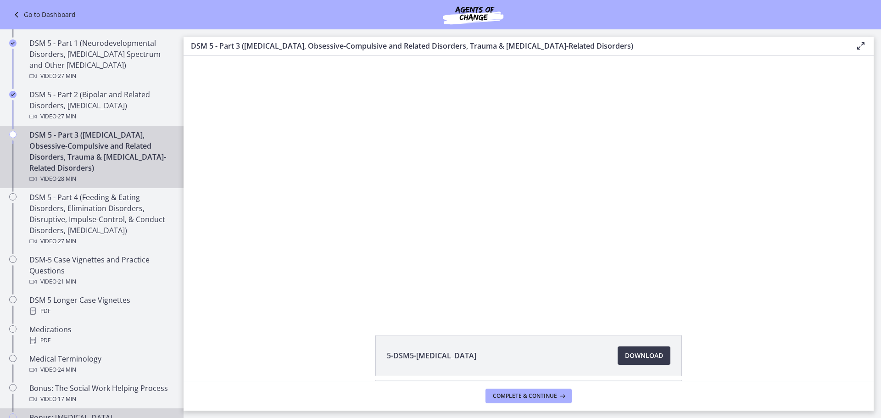
scroll to position [367, 0]
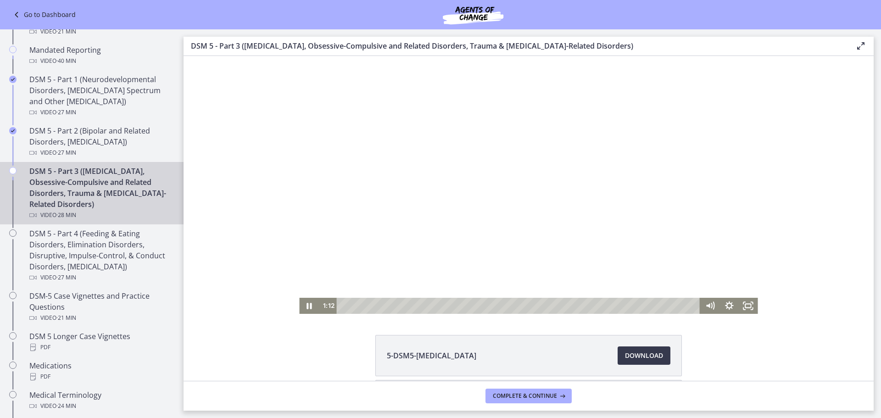
click at [425, 219] on div at bounding box center [528, 185] width 459 height 258
click at [300, 304] on icon "Play Video" at bounding box center [309, 306] width 19 height 16
click at [665, 305] on div "25:45" at bounding box center [520, 306] width 352 height 16
click at [658, 306] on div "25:21" at bounding box center [520, 306] width 352 height 16
click at [308, 307] on icon "Pause" at bounding box center [309, 306] width 5 height 6
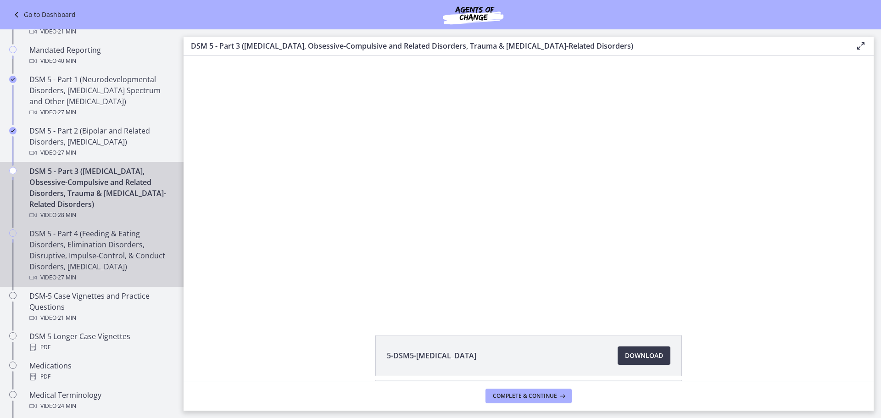
drag, startPoint x: 107, startPoint y: 251, endPoint x: 101, endPoint y: 247, distance: 6.4
click at [106, 251] on div "DSM 5 - Part 4 (Feeding & Eating Disorders, Elimination Disorders, Disruptive, …" at bounding box center [100, 255] width 143 height 55
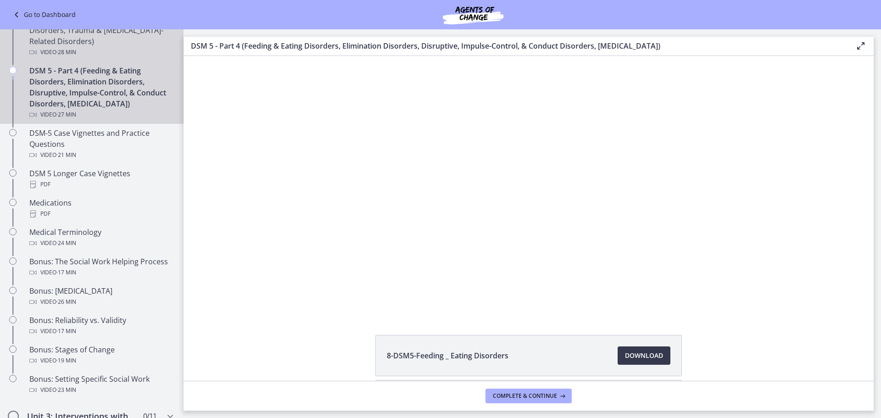
scroll to position [505, 0]
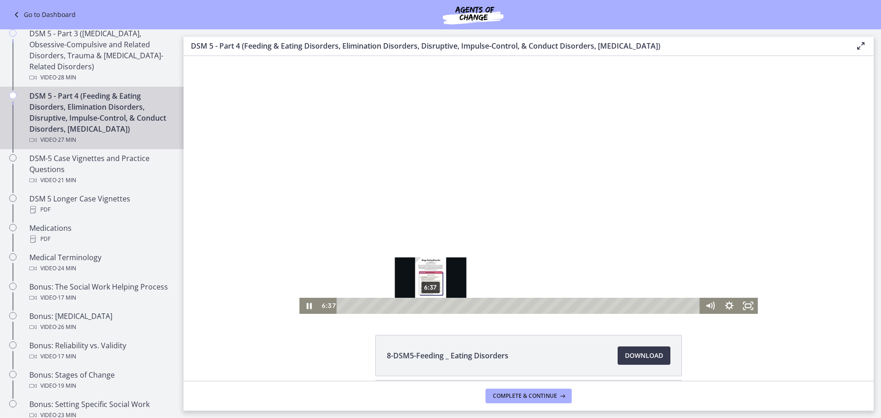
click at [427, 306] on div "6:37" at bounding box center [520, 306] width 352 height 16
click at [427, 306] on div "Playbar" at bounding box center [430, 306] width 6 height 6
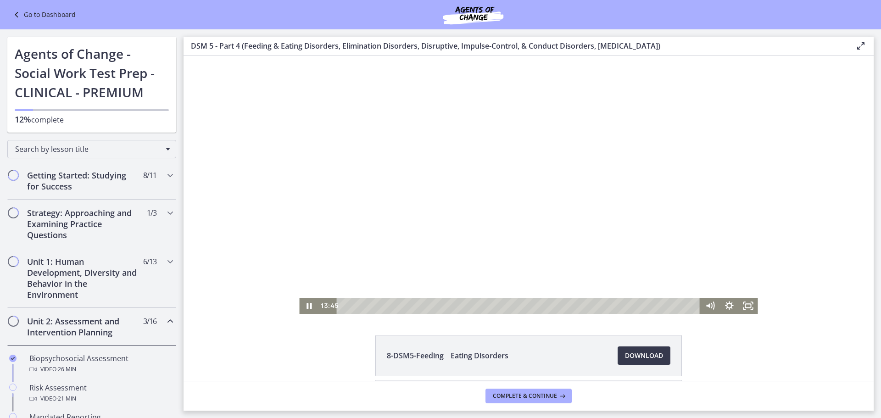
scroll to position [505, 0]
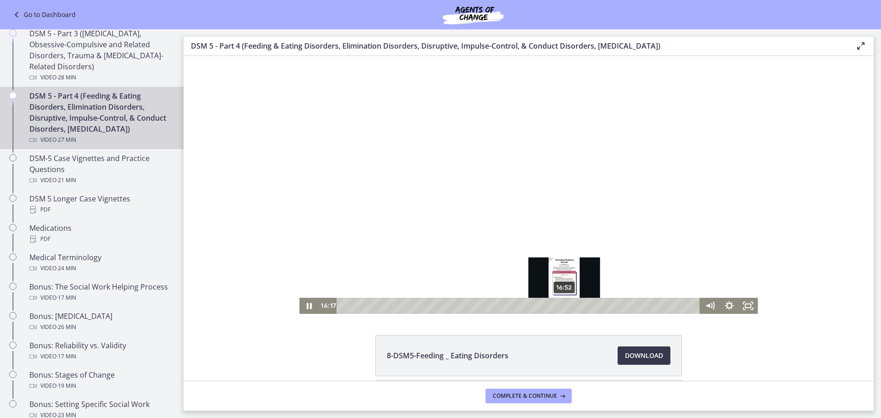
click at [561, 307] on div "16:52" at bounding box center [520, 306] width 352 height 16
click at [566, 307] on div "17:15" at bounding box center [520, 306] width 352 height 16
click at [575, 304] on div "17:55" at bounding box center [520, 306] width 352 height 16
click at [592, 307] on div "19:13" at bounding box center [520, 306] width 352 height 16
click at [305, 308] on icon "Pause" at bounding box center [308, 305] width 23 height 19
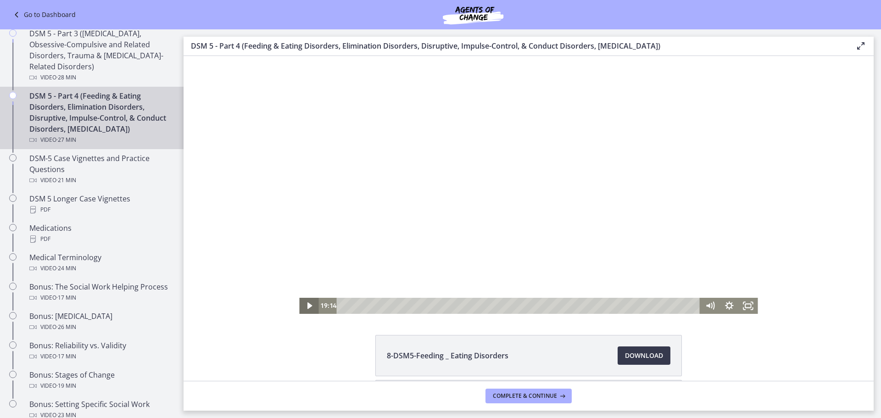
click at [303, 305] on icon "Play Video" at bounding box center [309, 306] width 19 height 16
click at [609, 308] on div "20:31" at bounding box center [520, 306] width 352 height 16
click at [605, 306] on div "20:14" at bounding box center [520, 306] width 352 height 16
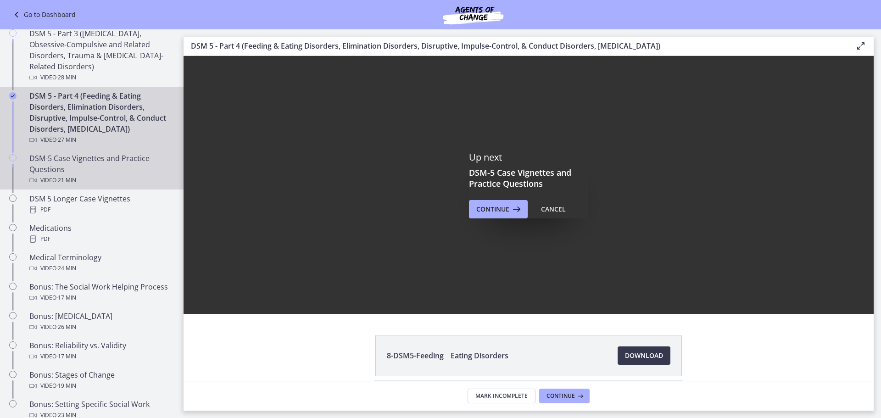
click at [55, 186] on div "Video · 21 min" at bounding box center [100, 180] width 143 height 11
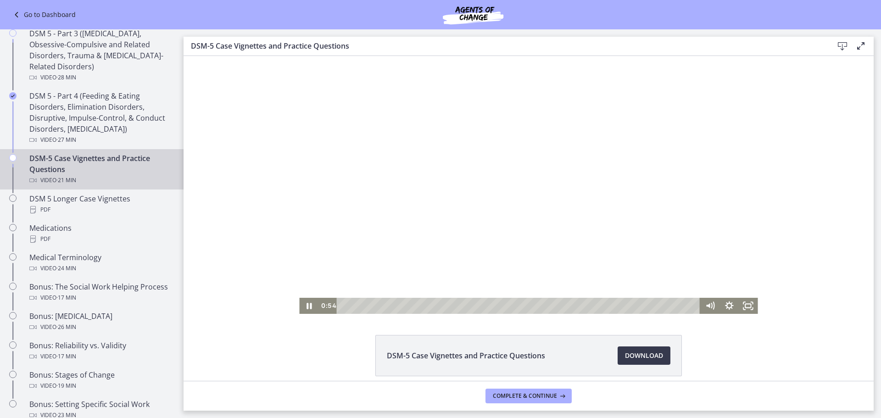
click at [382, 307] on div "Playbar" at bounding box center [520, 306] width 352 height 16
click at [401, 306] on div "3:37" at bounding box center [520, 306] width 352 height 16
click at [421, 304] on div "4:52" at bounding box center [520, 306] width 352 height 16
click at [308, 307] on icon "Pause" at bounding box center [309, 306] width 5 height 6
click at [303, 305] on icon "Play Video" at bounding box center [309, 306] width 19 height 16
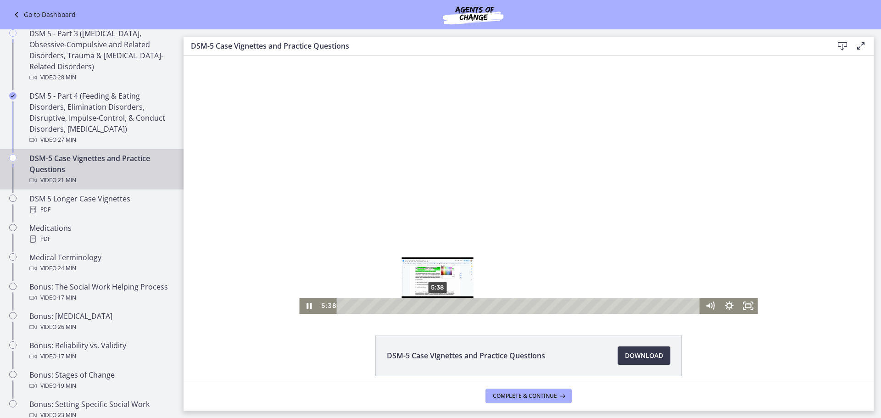
click at [434, 307] on div "5:38" at bounding box center [520, 306] width 352 height 16
click at [448, 305] on div "6:26" at bounding box center [520, 306] width 352 height 16
click at [442, 306] on div "6:05" at bounding box center [520, 306] width 352 height 16
click at [475, 308] on div "8:06" at bounding box center [520, 306] width 352 height 16
click at [306, 307] on icon "Pause" at bounding box center [308, 305] width 23 height 19
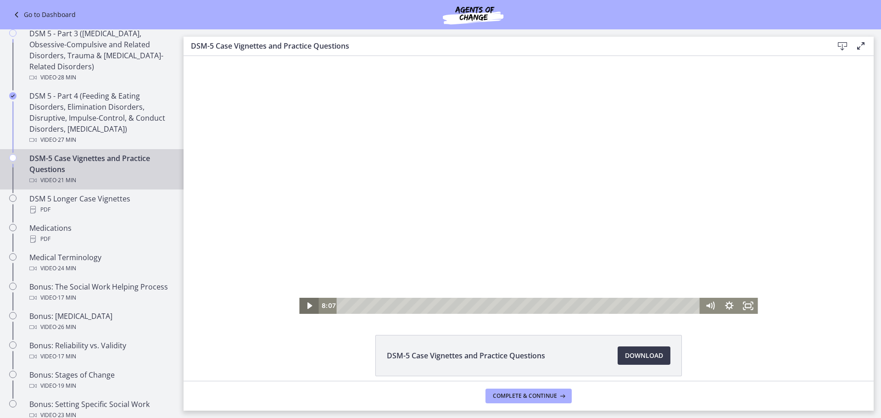
click at [308, 306] on icon "Play Video" at bounding box center [310, 305] width 5 height 7
click at [491, 305] on div "9:04" at bounding box center [520, 306] width 352 height 16
click at [504, 307] on div "9:50" at bounding box center [520, 306] width 352 height 16
click at [531, 304] on div "11:27" at bounding box center [520, 306] width 352 height 16
click at [302, 307] on icon "Pause" at bounding box center [308, 306] width 19 height 16
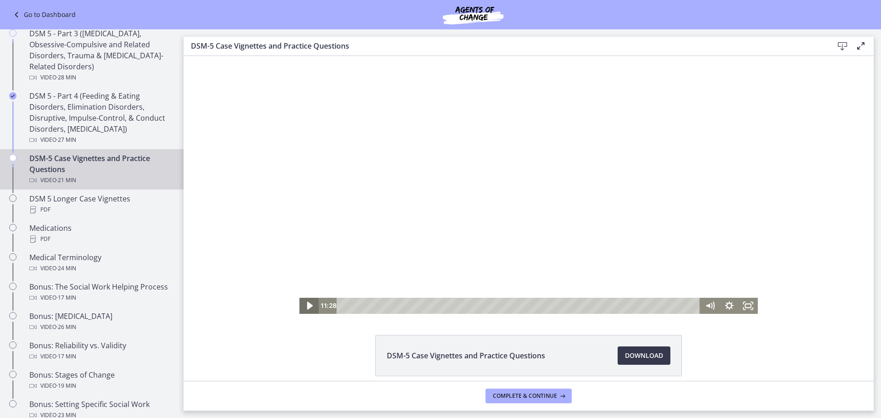
click at [301, 306] on icon "Play Video" at bounding box center [309, 305] width 23 height 19
click at [541, 305] on div "12:05" at bounding box center [520, 306] width 352 height 16
click at [552, 305] on div "12:45" at bounding box center [520, 306] width 352 height 16
click at [558, 306] on div "13:04" at bounding box center [520, 306] width 352 height 16
click at [564, 305] on div "13:26" at bounding box center [520, 306] width 352 height 16
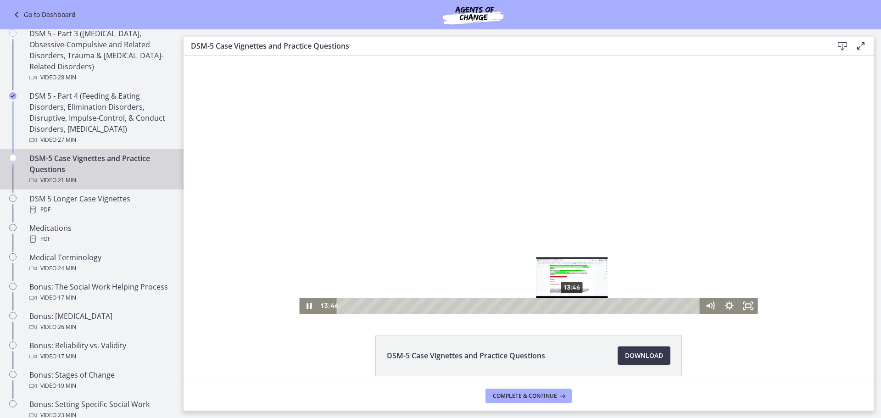
click at [569, 305] on div "13:46" at bounding box center [520, 306] width 352 height 16
click at [575, 304] on div "14:07" at bounding box center [520, 306] width 352 height 16
click at [598, 304] on div "15:30" at bounding box center [520, 306] width 352 height 16
click at [604, 303] on div "15:54" at bounding box center [520, 306] width 352 height 16
click at [308, 305] on icon "Pause" at bounding box center [309, 305] width 6 height 7
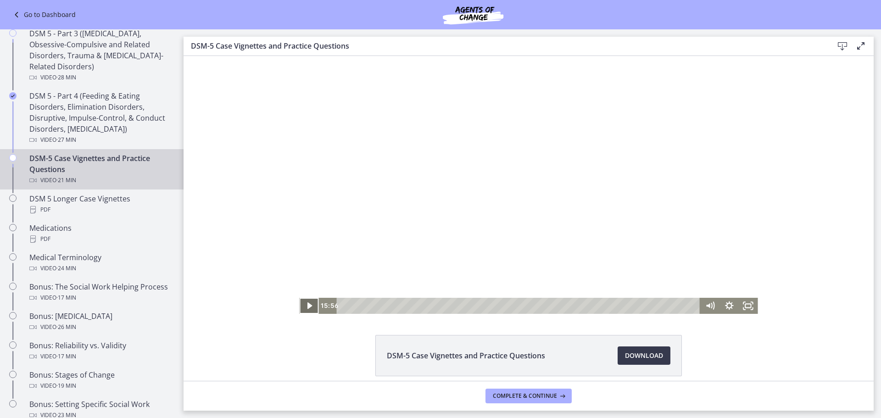
click at [301, 304] on icon "Play Video" at bounding box center [309, 306] width 19 height 16
click at [638, 305] on div "17:53" at bounding box center [520, 306] width 352 height 16
click at [648, 306] on div "18:30" at bounding box center [520, 306] width 352 height 16
click at [670, 307] on div "19:51" at bounding box center [520, 306] width 352 height 16
click at [685, 306] on div "20:44" at bounding box center [520, 306] width 352 height 16
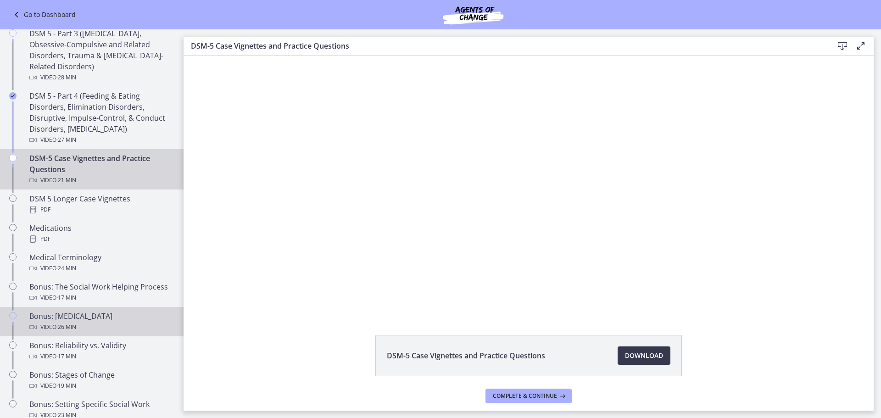
scroll to position [551, 0]
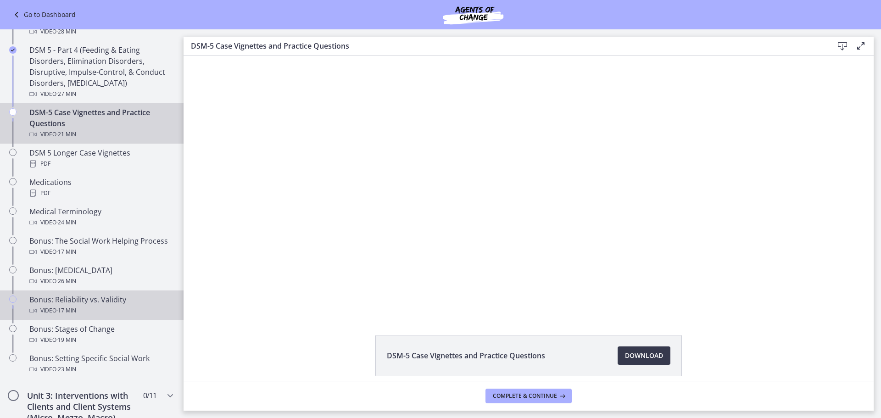
click at [125, 308] on div "Video · 17 min" at bounding box center [100, 310] width 143 height 11
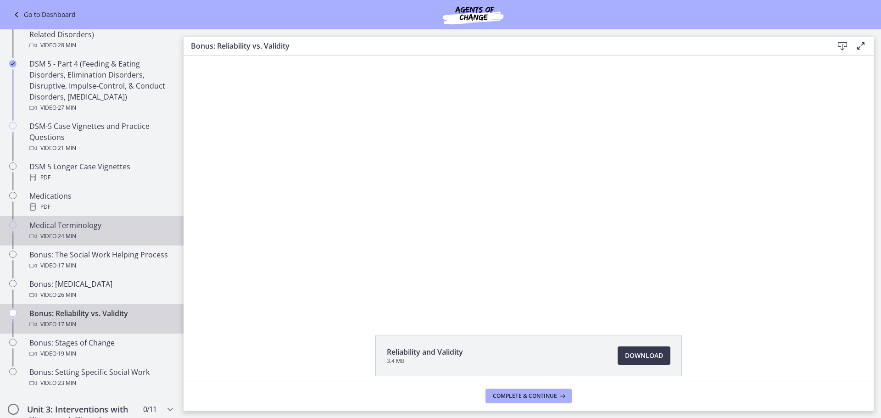
scroll to position [551, 0]
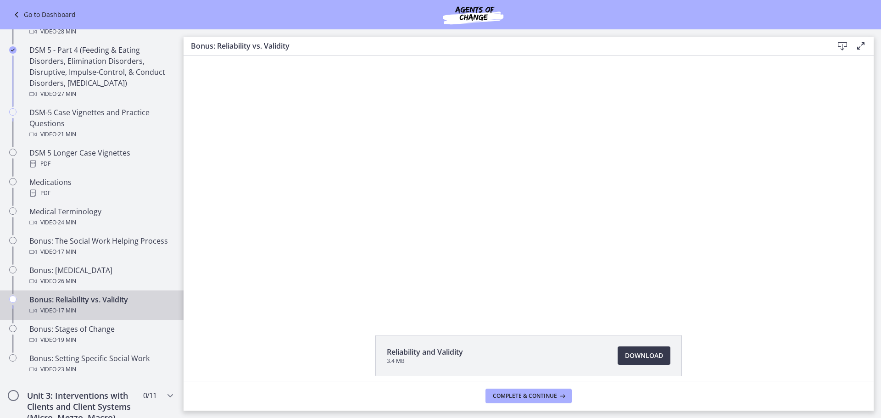
click at [661, 406] on footer "Complete & continue" at bounding box center [529, 396] width 690 height 30
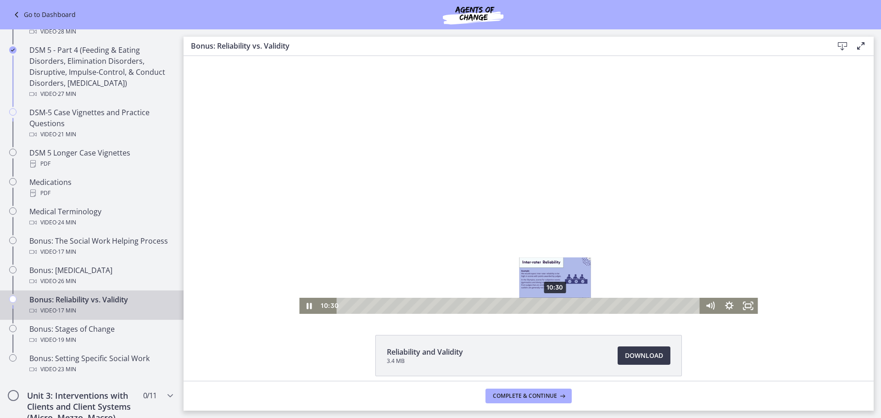
click at [552, 306] on div "10:30" at bounding box center [520, 306] width 352 height 16
click at [566, 307] on div "11:12" at bounding box center [520, 306] width 352 height 16
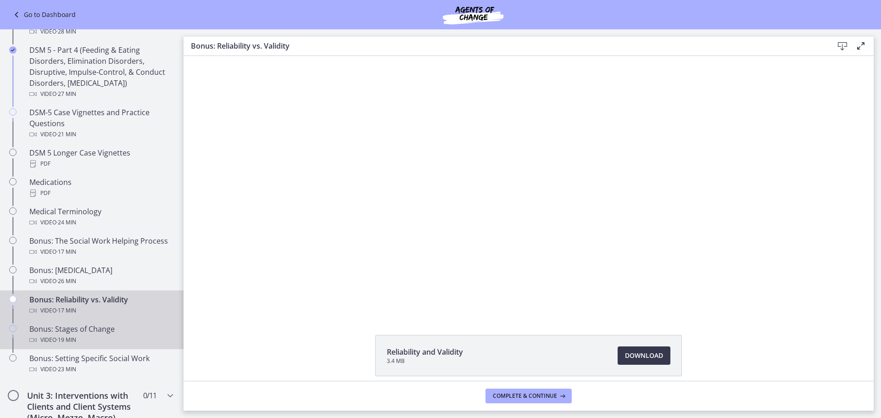
click at [99, 343] on div "Video · 19 min" at bounding box center [100, 340] width 143 height 11
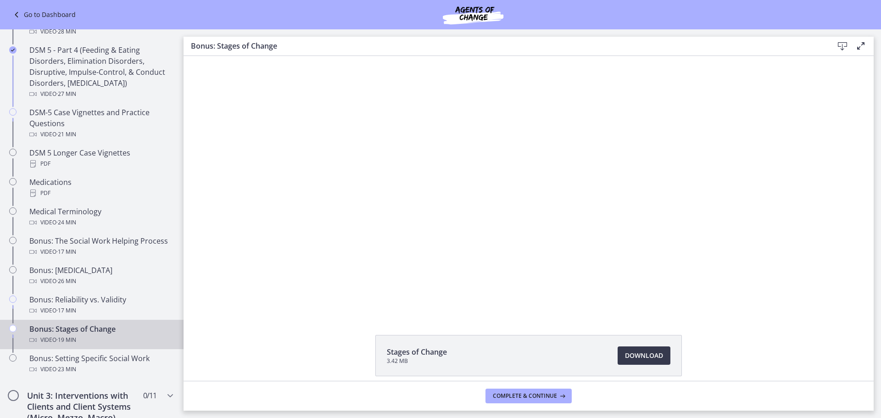
click at [674, 395] on footer "Complete & continue" at bounding box center [529, 396] width 690 height 30
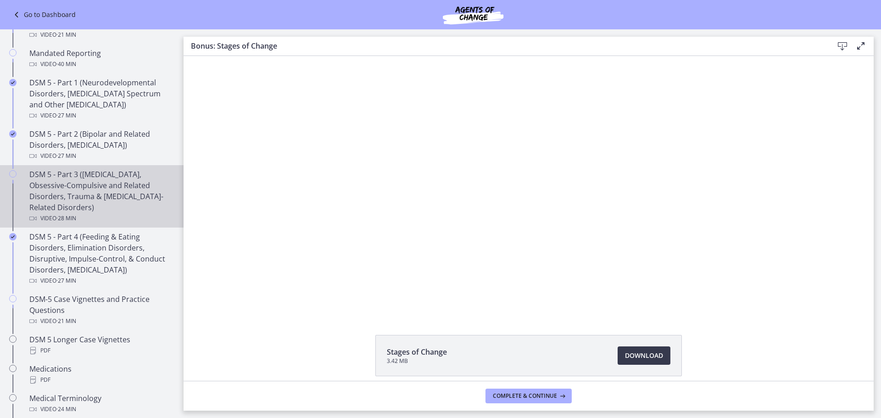
scroll to position [367, 0]
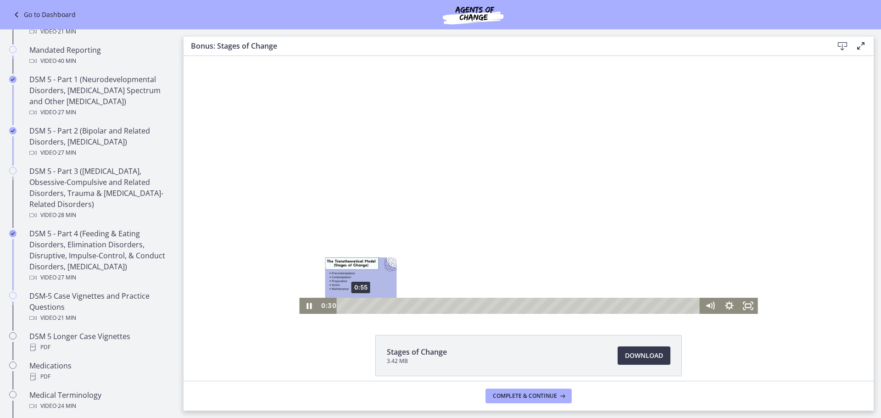
click at [358, 304] on div "0:55" at bounding box center [520, 306] width 352 height 16
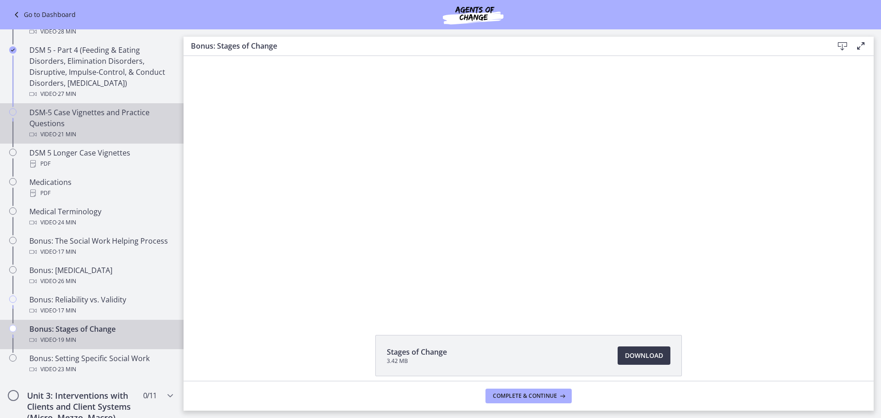
scroll to position [597, 0]
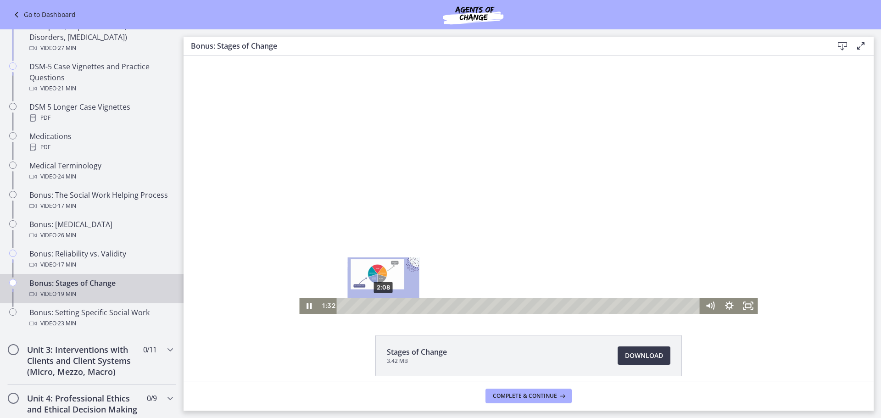
click at [380, 308] on div "2:08" at bounding box center [520, 306] width 352 height 16
click at [391, 308] on div "2:44" at bounding box center [520, 306] width 352 height 16
click at [408, 306] on div "3:39" at bounding box center [520, 306] width 352 height 16
click at [427, 304] on div "4:37" at bounding box center [520, 306] width 352 height 16
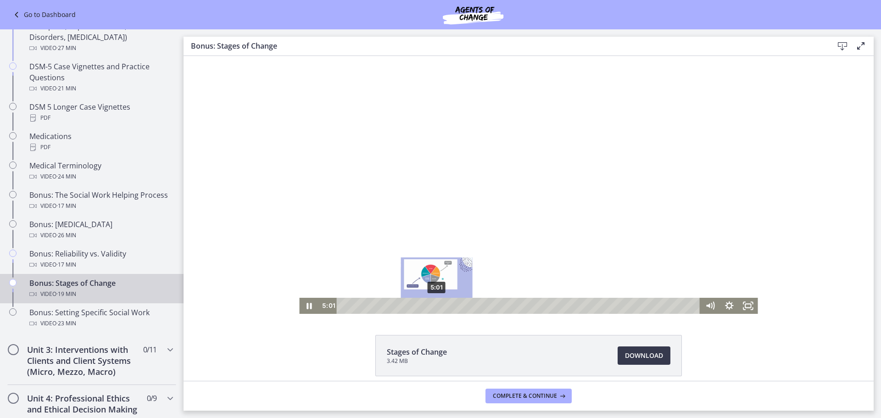
click at [433, 306] on div "5:01" at bounding box center [520, 306] width 352 height 16
click at [440, 307] on div "5:24" at bounding box center [520, 306] width 352 height 16
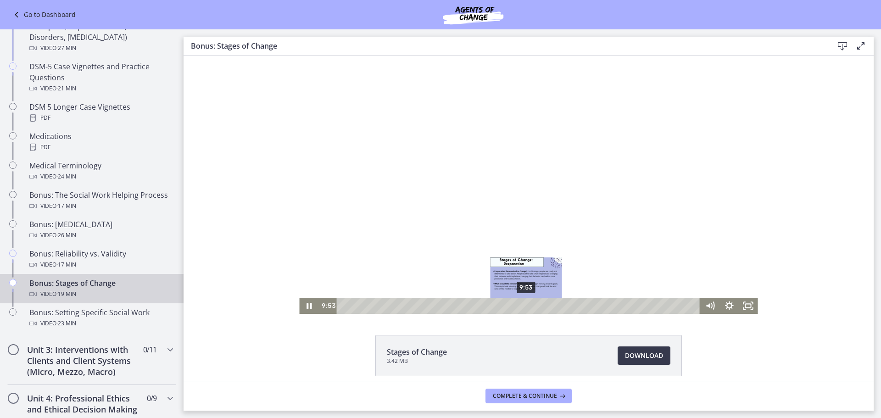
click at [523, 305] on div "9:53" at bounding box center [520, 306] width 352 height 16
click at [518, 305] on div "9:36" at bounding box center [520, 306] width 352 height 16
click at [512, 305] on div "9:16" at bounding box center [520, 306] width 352 height 16
click at [503, 305] on div "8:49" at bounding box center [520, 306] width 352 height 16
click at [509, 304] on div "9:07" at bounding box center [520, 306] width 352 height 16
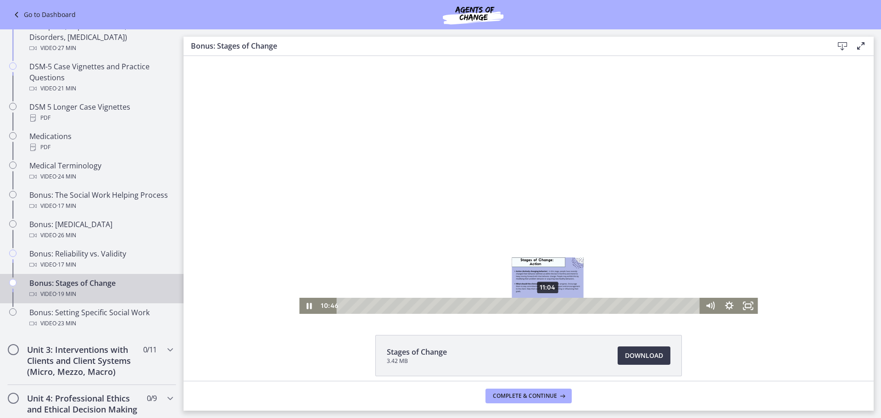
click at [545, 308] on div "11:04" at bounding box center [520, 306] width 352 height 16
click at [551, 308] on div "11:23" at bounding box center [520, 306] width 352 height 16
click at [560, 308] on div "11:53" at bounding box center [520, 306] width 352 height 16
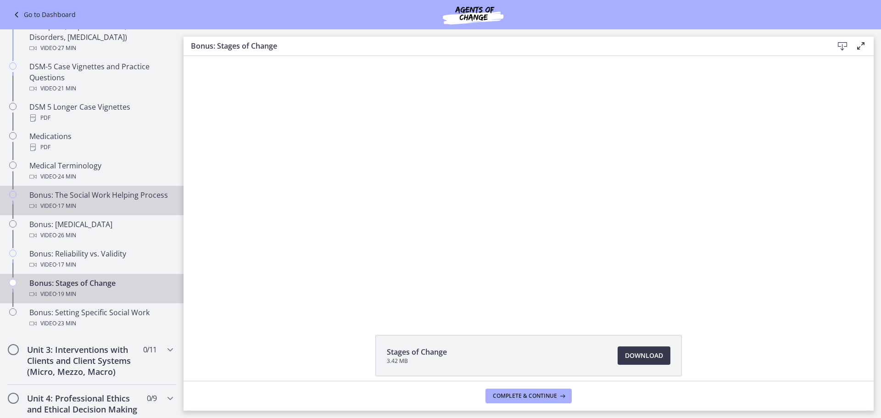
click at [119, 189] on link "Bonus: The Social Work Helping Process Video · 17 min" at bounding box center [92, 200] width 184 height 29
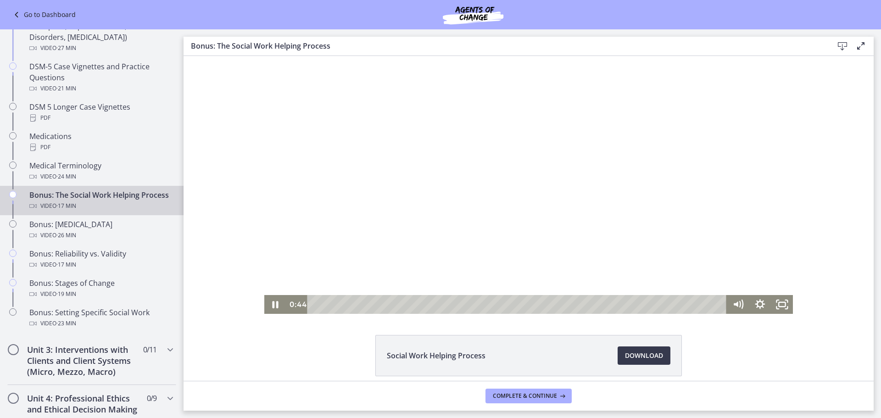
click at [330, 305] on div "Playbar" at bounding box center [519, 304] width 406 height 19
click at [326, 307] on div "0:34" at bounding box center [519, 304] width 406 height 19
click at [286, 307] on div "0:00 0:00" at bounding box center [506, 304] width 441 height 19
click at [509, 304] on div "8:11" at bounding box center [519, 304] width 406 height 19
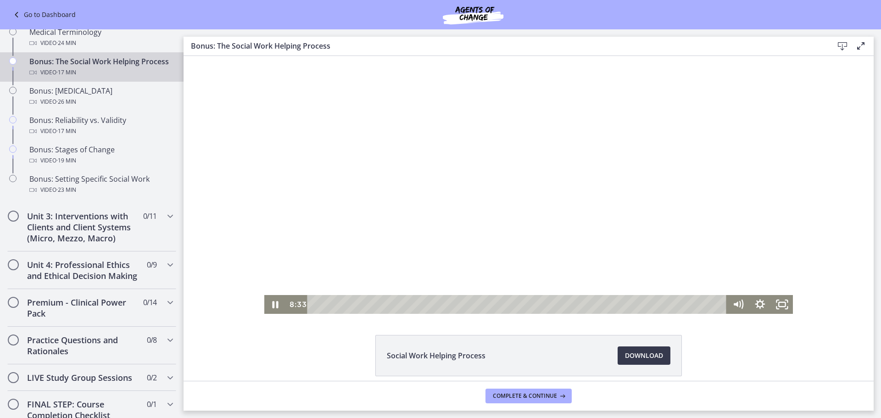
scroll to position [734, 0]
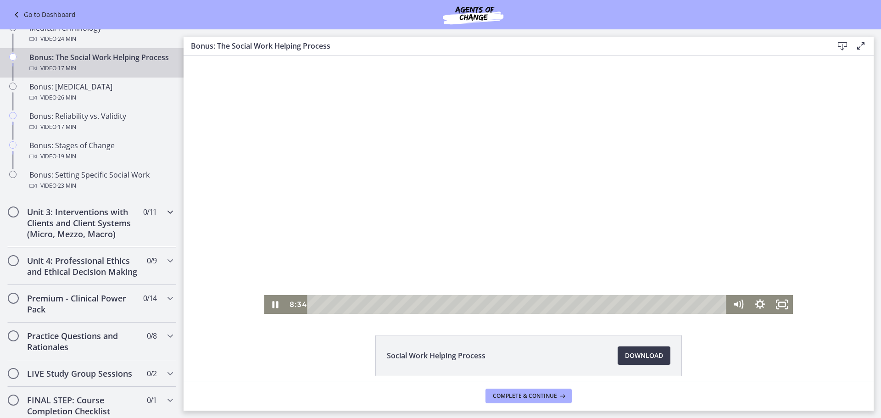
click at [117, 235] on h2 "Unit 3: Interventions with Clients and Client Systems (Micro, Mezzo, Macro)" at bounding box center [83, 223] width 112 height 33
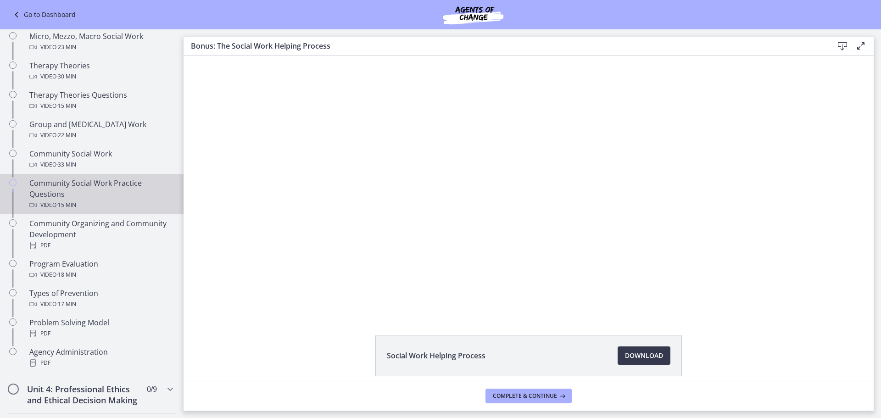
scroll to position [394, 0]
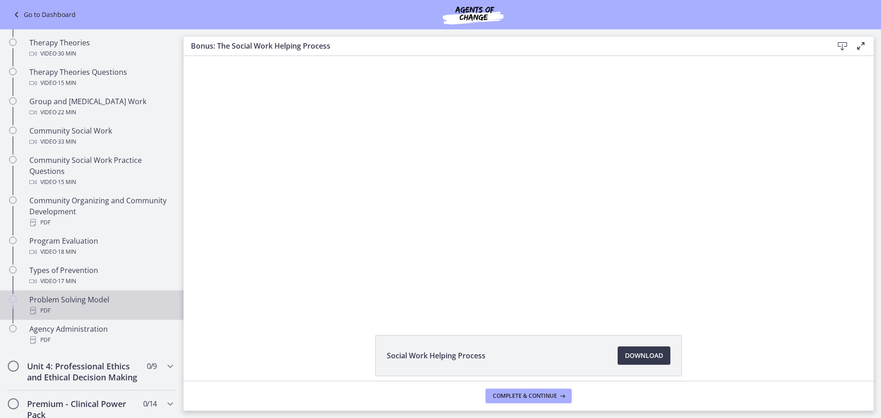
click at [112, 302] on div "Problem Solving Model PDF" at bounding box center [100, 305] width 143 height 22
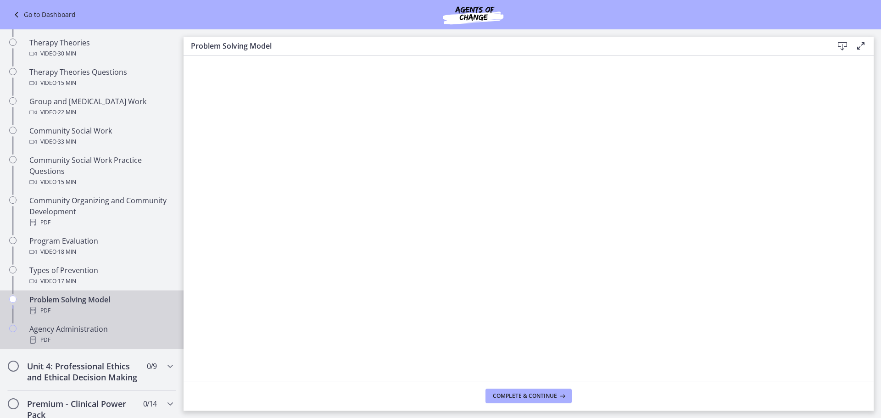
click at [119, 330] on div "Agency Administration PDF" at bounding box center [100, 335] width 143 height 22
click at [115, 298] on div "Problem Solving Model PDF" at bounding box center [100, 305] width 143 height 22
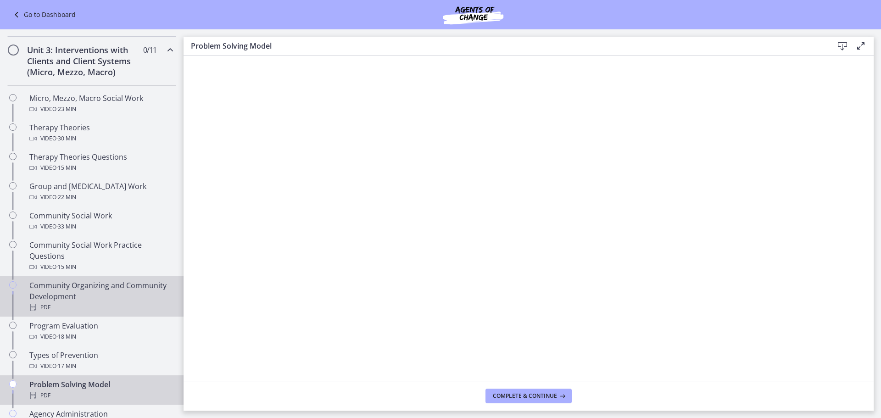
scroll to position [302, 0]
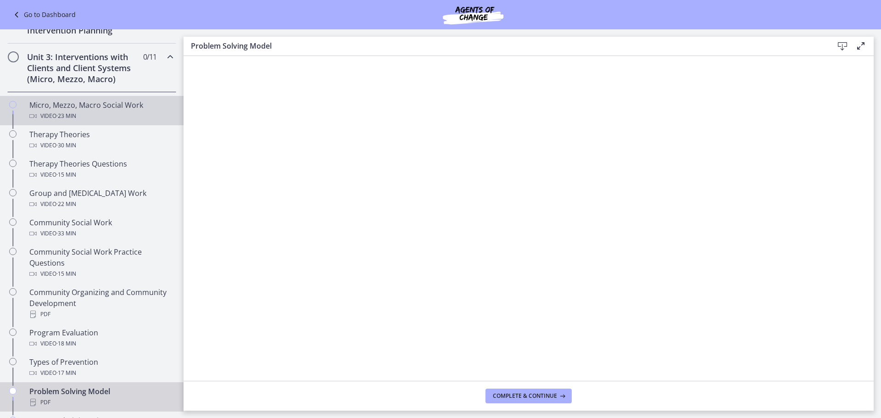
click at [89, 115] on div "Video · 23 min" at bounding box center [100, 116] width 143 height 11
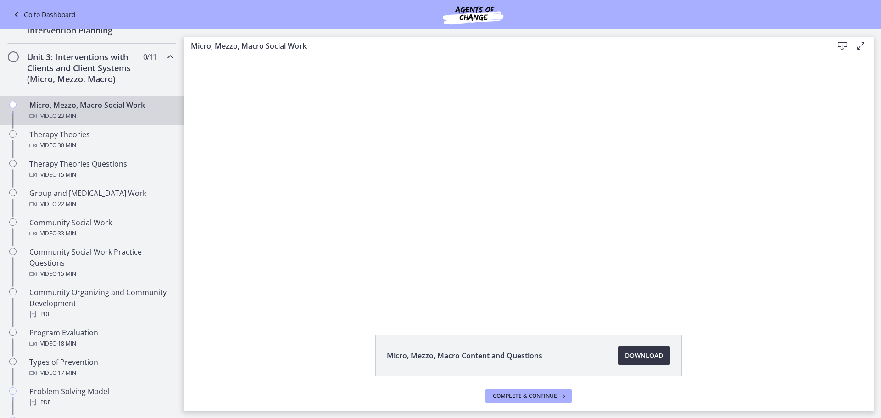
click at [627, 353] on span "Download Opens in a new window" at bounding box center [644, 355] width 38 height 11
click at [699, 392] on footer "Complete & continue" at bounding box center [529, 396] width 690 height 30
click at [313, 351] on div "Micro, Mezzo, Macro Content and Questions Download Opens in a new window" at bounding box center [529, 377] width 690 height 85
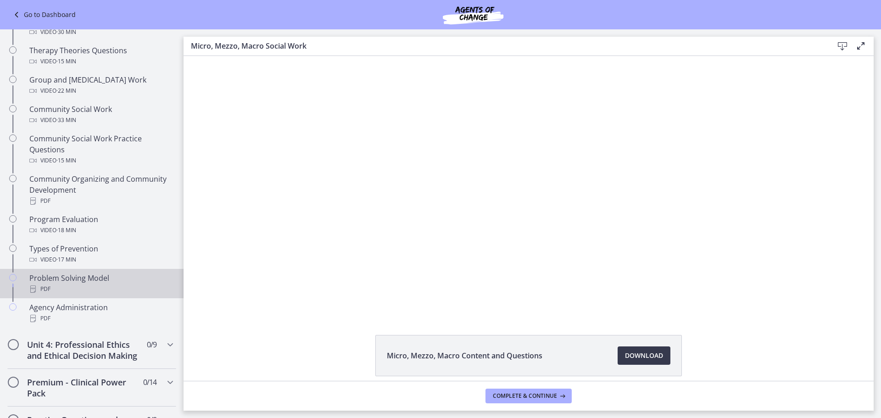
scroll to position [440, 0]
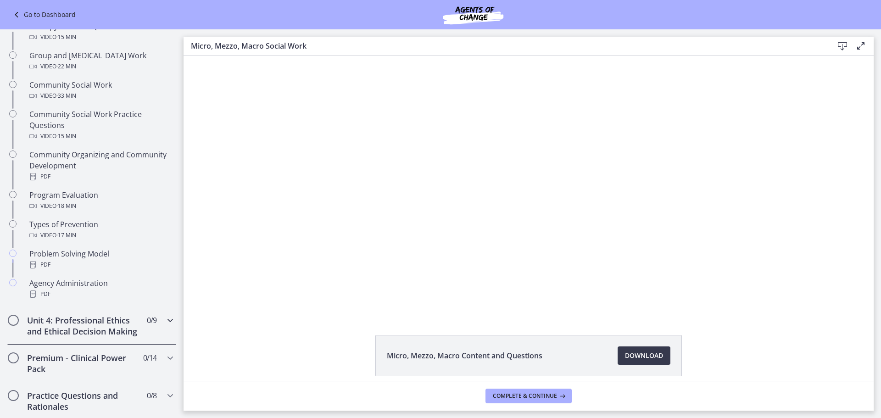
click at [165, 321] on icon "Chapters" at bounding box center [170, 320] width 11 height 11
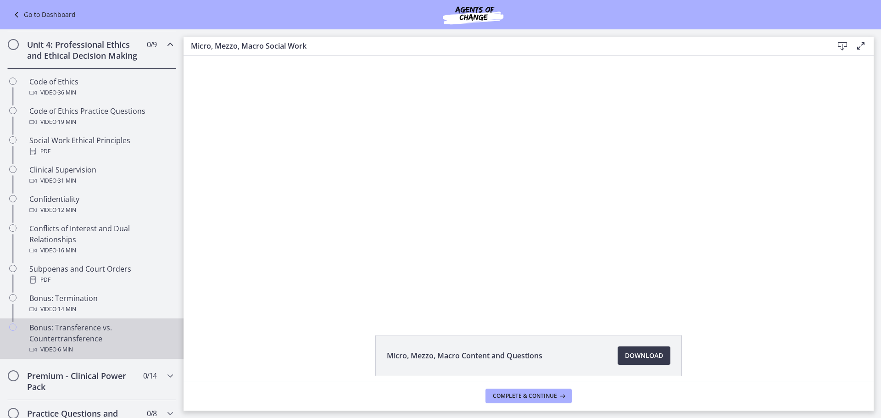
scroll to position [348, 0]
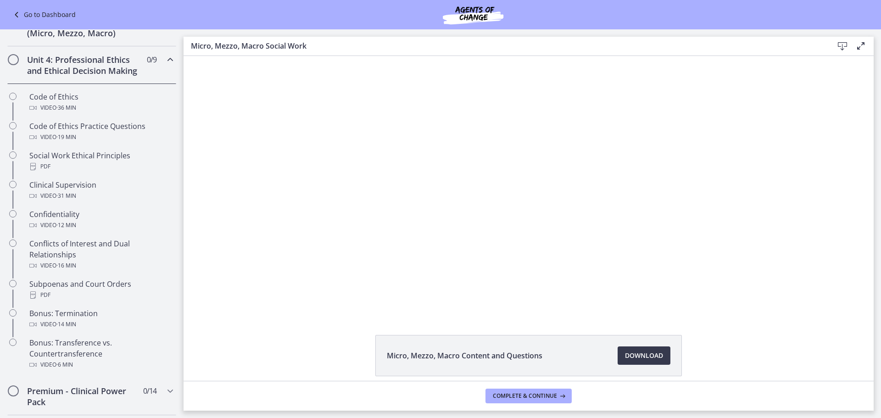
click at [165, 59] on icon "Chapters" at bounding box center [170, 59] width 11 height 11
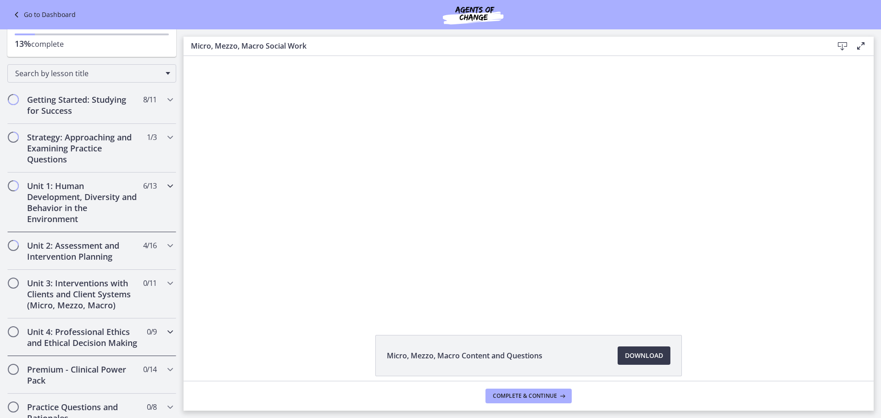
scroll to position [92, 0]
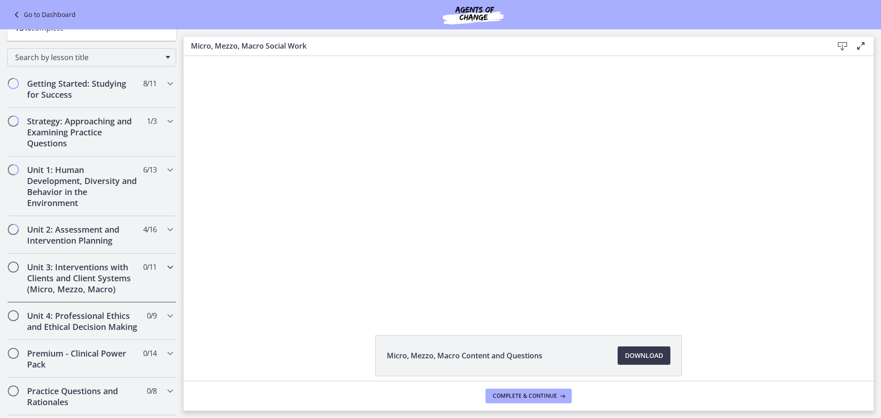
click at [64, 263] on h2 "Unit 3: Interventions with Clients and Client Systems (Micro, Mezzo, Macro)" at bounding box center [83, 278] width 112 height 33
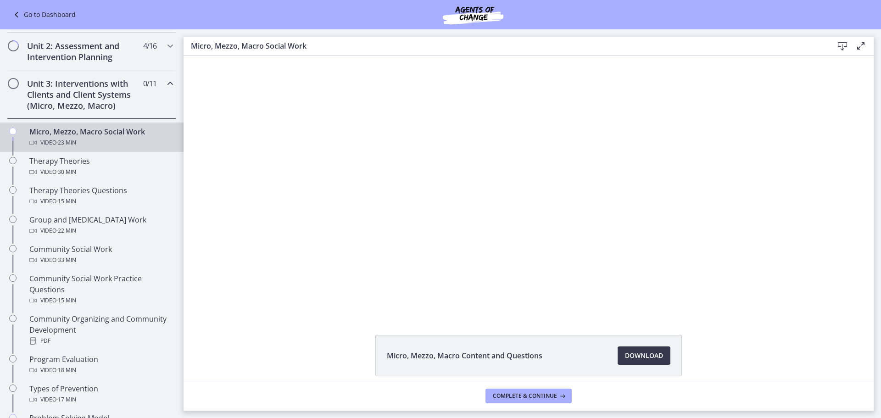
scroll to position [321, 0]
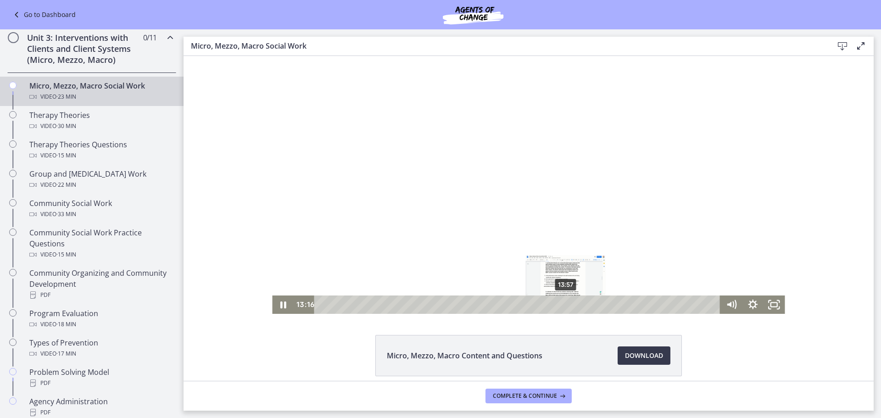
click at [563, 304] on div "13:57" at bounding box center [518, 305] width 393 height 18
click at [578, 303] on div "14:49" at bounding box center [518, 305] width 393 height 18
click at [597, 305] on div "15:55" at bounding box center [518, 305] width 393 height 18
click at [615, 304] on div "16:57" at bounding box center [518, 305] width 393 height 18
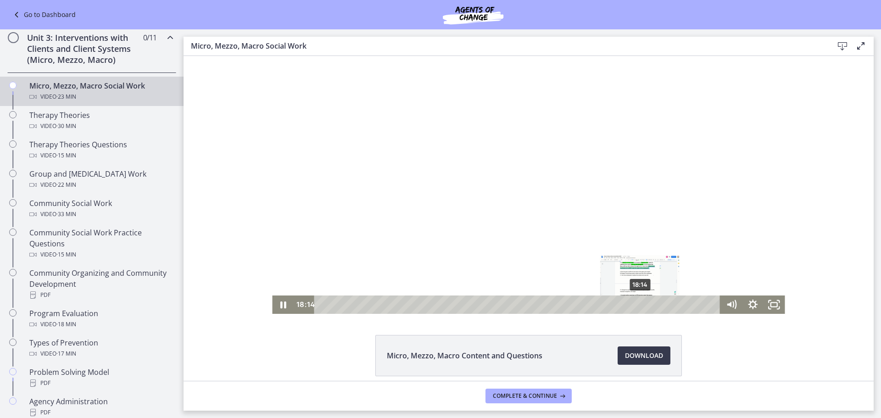
click at [638, 307] on div "18:14" at bounding box center [518, 305] width 393 height 18
click at [649, 307] on div "18:55" at bounding box center [518, 305] width 393 height 18
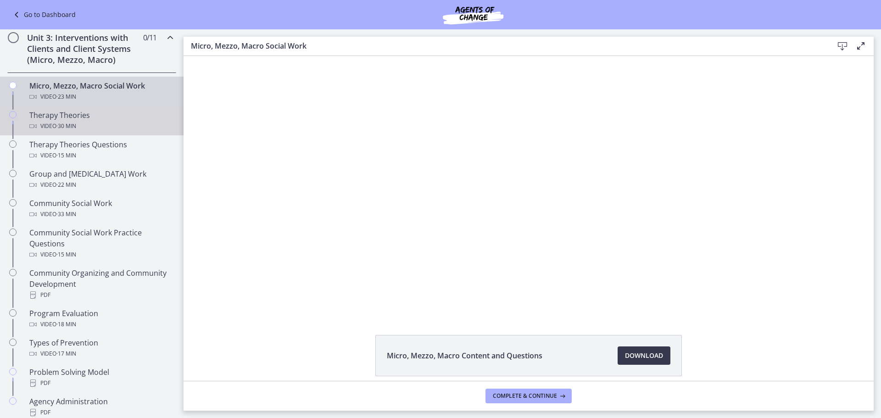
click at [47, 120] on div "Therapy Theories Video · 30 min" at bounding box center [100, 121] width 143 height 22
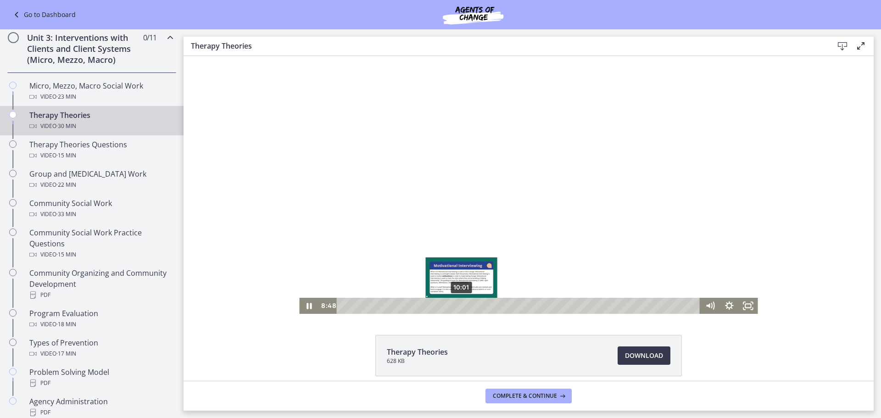
click at [459, 306] on div "10:01" at bounding box center [520, 306] width 352 height 16
click at [470, 305] on div "10:43" at bounding box center [520, 306] width 352 height 16
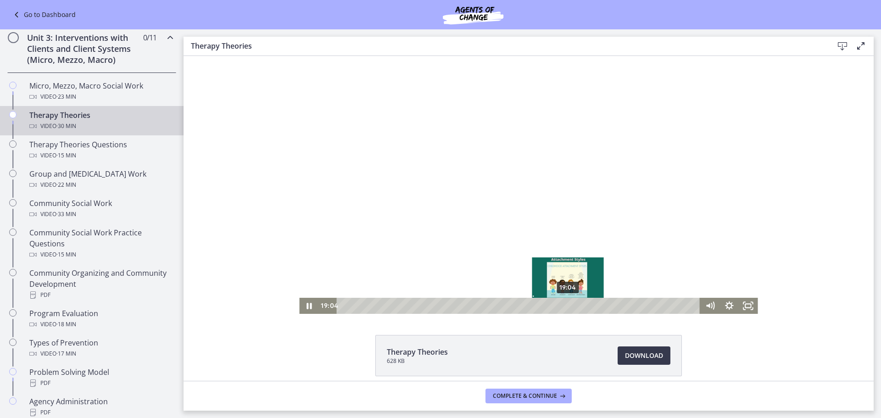
click at [565, 305] on div "19:04" at bounding box center [520, 306] width 352 height 16
click at [578, 304] on div "20:10" at bounding box center [520, 306] width 352 height 16
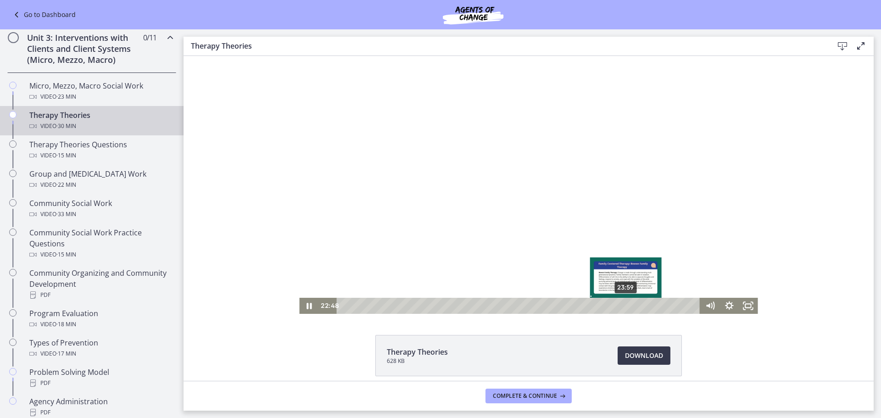
click at [623, 307] on div "23:59" at bounding box center [520, 306] width 352 height 16
click at [630, 304] on div "24:36" at bounding box center [520, 306] width 352 height 16
click at [639, 306] on div "25:23" at bounding box center [520, 306] width 352 height 16
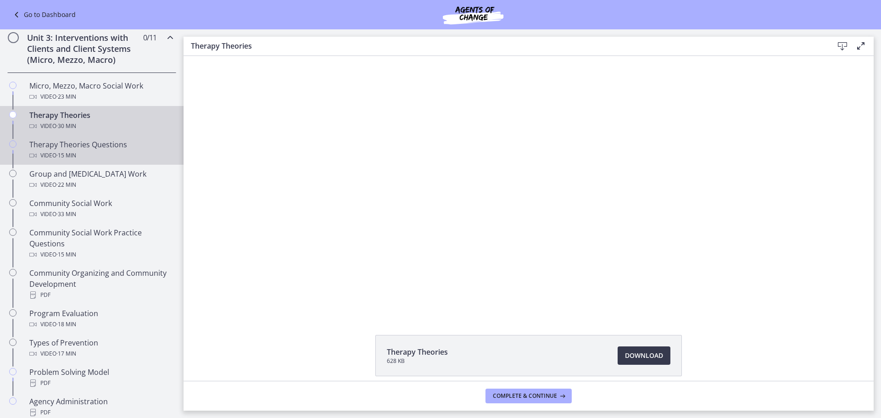
click at [73, 149] on div "Therapy Theories Questions Video · 15 min" at bounding box center [100, 150] width 143 height 22
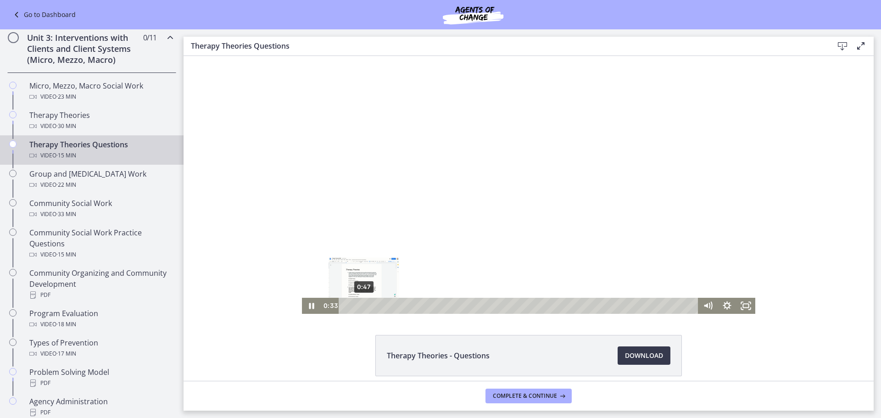
click at [361, 307] on div "0:47" at bounding box center [520, 306] width 348 height 16
click at [366, 307] on div "1:01" at bounding box center [520, 306] width 348 height 16
click at [371, 307] on div "1:15" at bounding box center [520, 306] width 348 height 16
click at [385, 308] on div "1:51" at bounding box center [520, 306] width 348 height 16
click at [390, 306] on div "Playbar" at bounding box center [393, 306] width 6 height 6
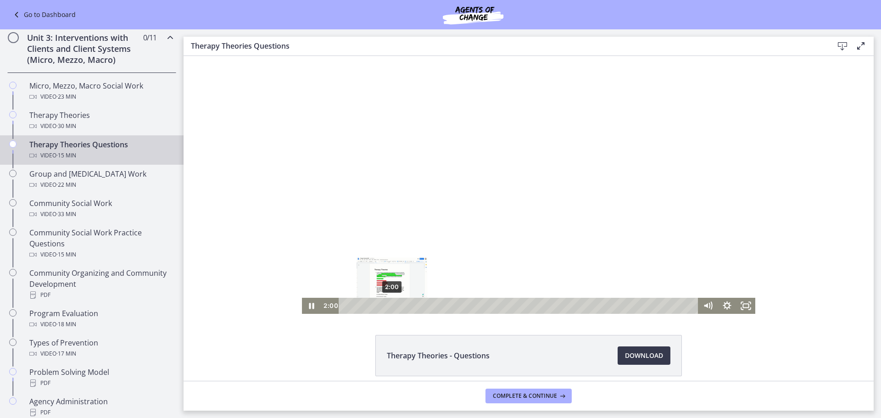
click at [390, 306] on div "Playbar" at bounding box center [393, 306] width 6 height 6
click at [434, 305] on div "3:58" at bounding box center [520, 306] width 348 height 16
click at [440, 306] on div "4:13" at bounding box center [520, 306] width 348 height 16
click at [445, 306] on div "4:28" at bounding box center [520, 306] width 348 height 16
click at [504, 307] on div "7:01" at bounding box center [520, 306] width 348 height 16
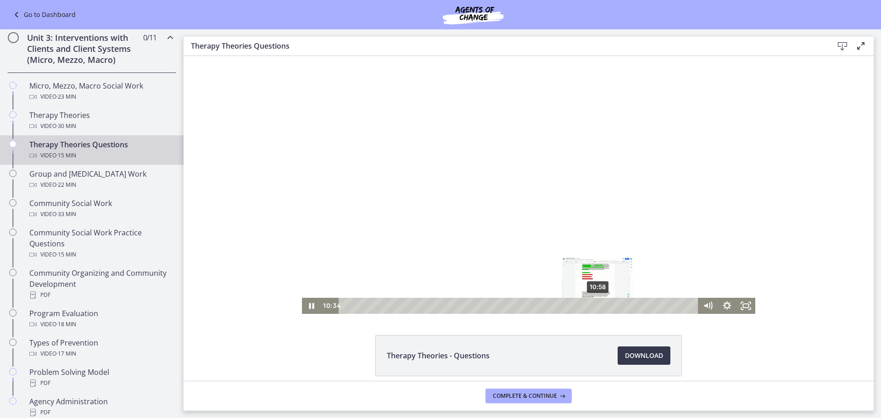
click at [595, 307] on div "10:58" at bounding box center [520, 306] width 348 height 16
click at [602, 307] on div "11:16" at bounding box center [520, 306] width 348 height 16
click at [638, 307] on div "12:50" at bounding box center [520, 306] width 348 height 16
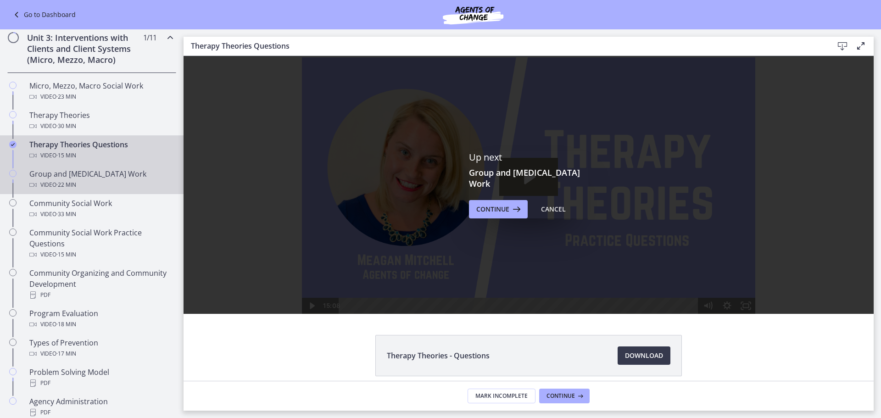
click at [123, 177] on div "Group and [MEDICAL_DATA] Work Video · 22 min" at bounding box center [100, 179] width 143 height 22
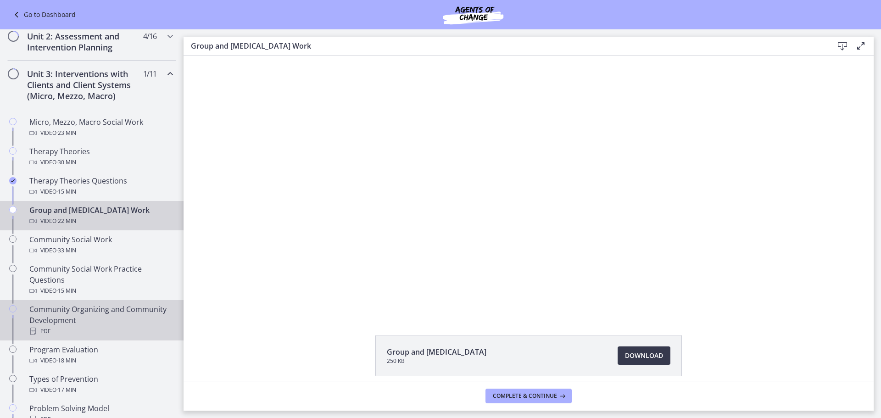
scroll to position [275, 0]
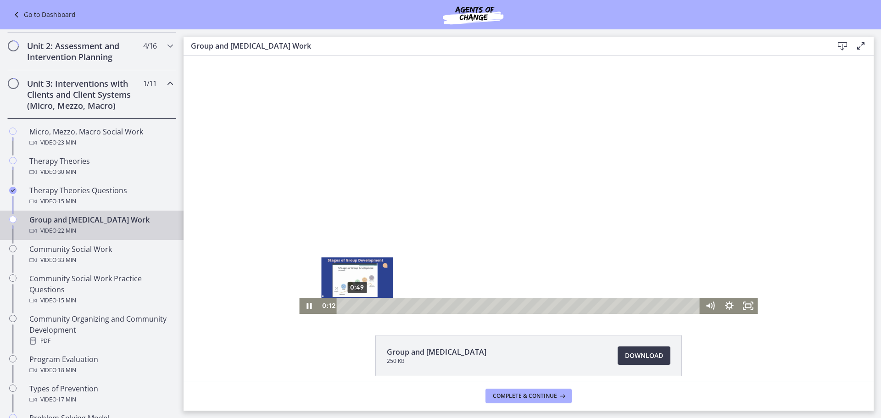
click at [354, 305] on div "0:49" at bounding box center [520, 306] width 352 height 16
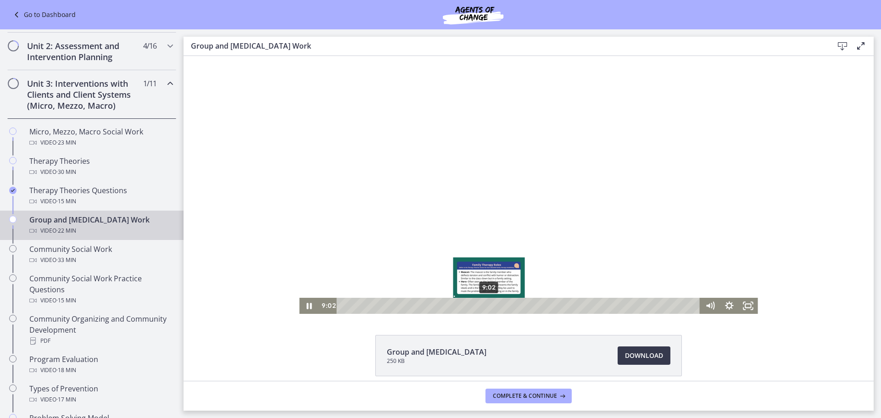
click at [486, 307] on div "9:02" at bounding box center [520, 306] width 352 height 16
click at [529, 307] on div "11:43" at bounding box center [520, 306] width 352 height 16
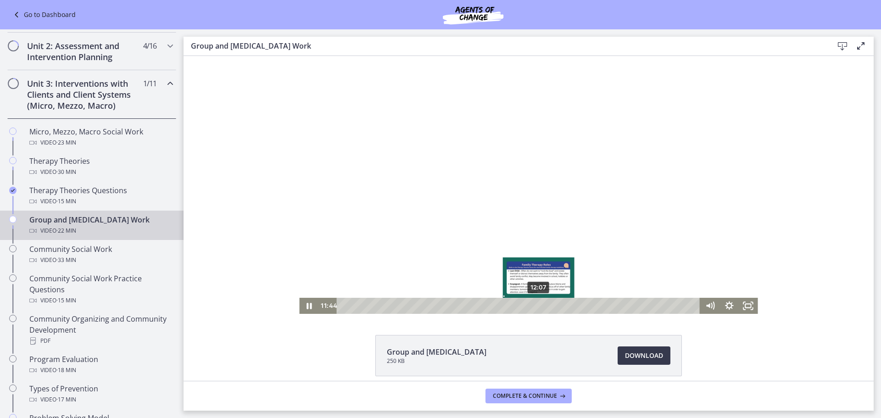
click at [536, 307] on div "12:07" at bounding box center [520, 306] width 352 height 16
click at [565, 307] on div "13:54" at bounding box center [520, 306] width 352 height 16
click at [569, 306] on div "14:10" at bounding box center [520, 306] width 352 height 16
click at [575, 305] on div "14:34" at bounding box center [520, 306] width 352 height 16
click at [582, 306] on div "14:59" at bounding box center [520, 306] width 352 height 16
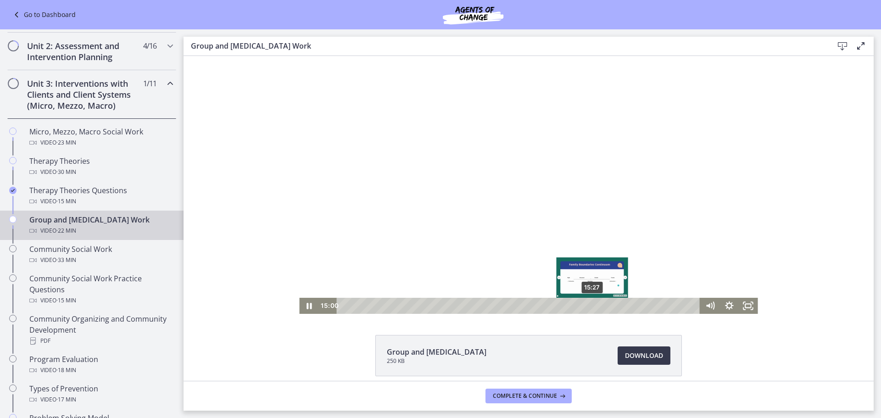
click at [589, 306] on div "15:27" at bounding box center [520, 306] width 352 height 16
click at [600, 306] on div "16:08" at bounding box center [520, 306] width 352 height 16
click at [608, 306] on div "16:35" at bounding box center [520, 306] width 352 height 16
click at [616, 308] on div "17:06" at bounding box center [520, 306] width 352 height 16
click at [630, 307] on div "17:59" at bounding box center [520, 306] width 352 height 16
